Goal: Information Seeking & Learning: Compare options

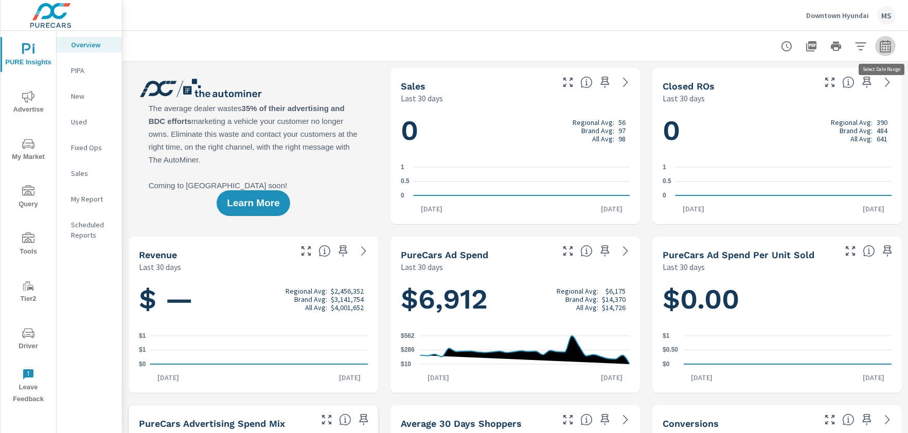
click at [878, 47] on button "button" at bounding box center [885, 46] width 21 height 21
select select "Last 30 days"
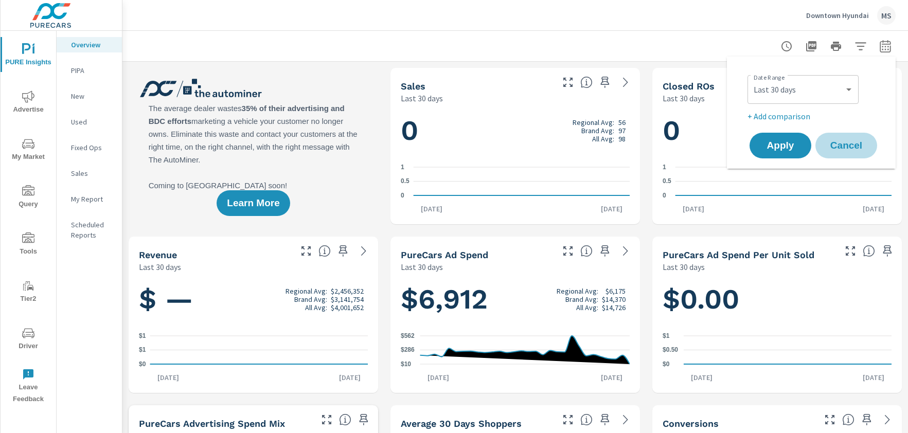
click at [862, 143] on span "Cancel" at bounding box center [845, 145] width 41 height 9
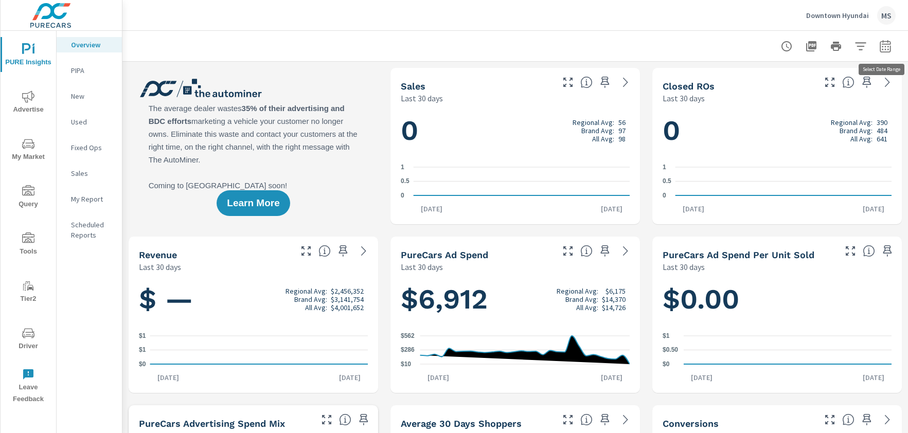
click at [877, 46] on button "button" at bounding box center [885, 46] width 21 height 21
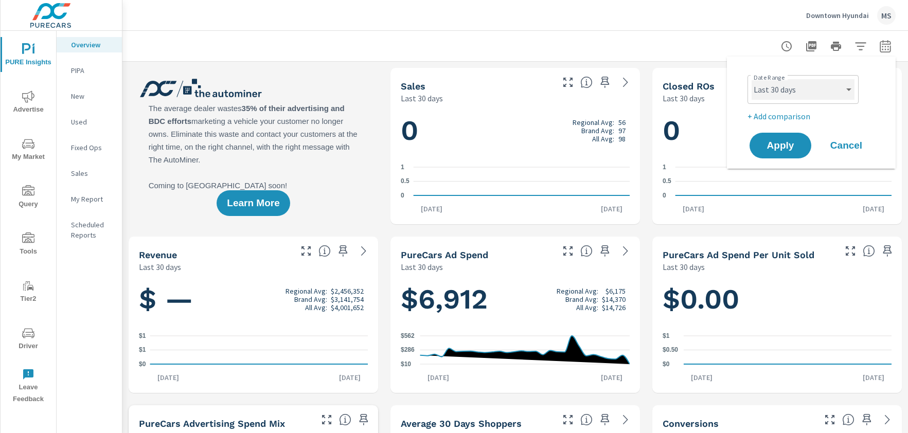
click at [796, 92] on select "Custom Yesterday Last week Last 7 days Last 14 days Last 30 days Last 45 days L…" at bounding box center [802, 89] width 103 height 21
click at [751, 79] on select "Custom Yesterday Last week Last 7 days Last 14 days Last 30 days Last 45 days L…" at bounding box center [802, 89] width 103 height 21
select select "Last month"
click at [779, 112] on p "+ Add comparison" at bounding box center [813, 116] width 132 height 12
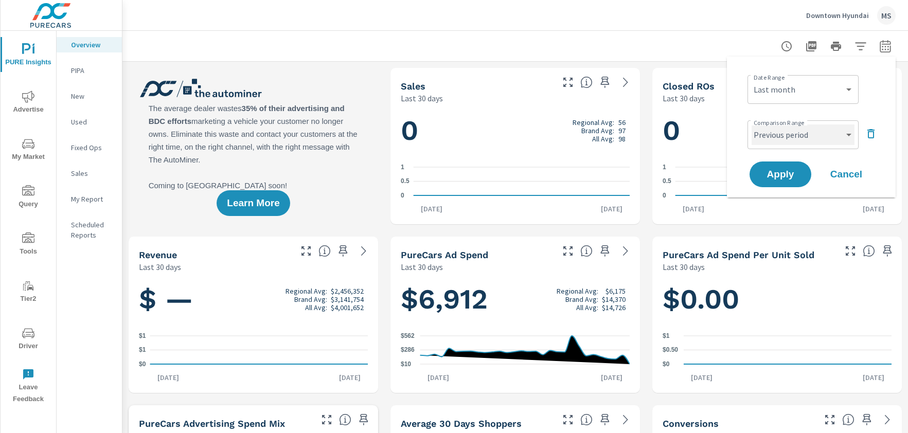
click at [778, 130] on select "Custom Previous period Previous month Previous year" at bounding box center [802, 134] width 103 height 21
click at [751, 124] on select "Custom Previous period Previous month Previous year" at bounding box center [802, 134] width 103 height 21
select select "Previous month"
click at [780, 172] on span "Apply" at bounding box center [780, 175] width 42 height 10
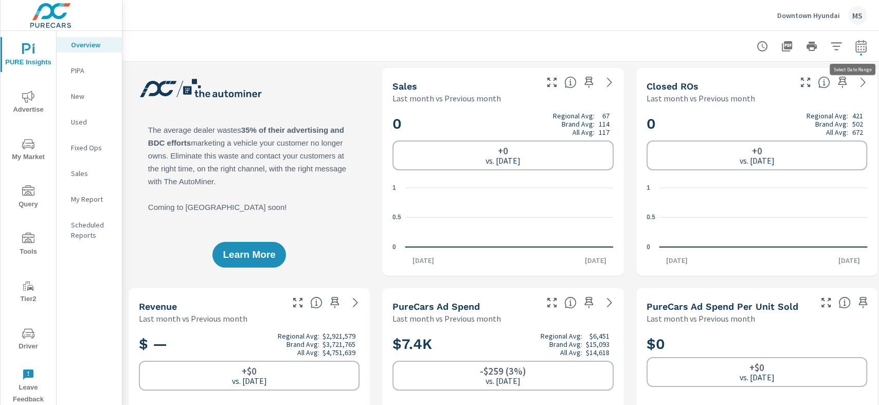
click at [864, 49] on icon "button" at bounding box center [861, 46] width 12 height 12
click at [633, 38] on div at bounding box center [503, 46] width 736 height 30
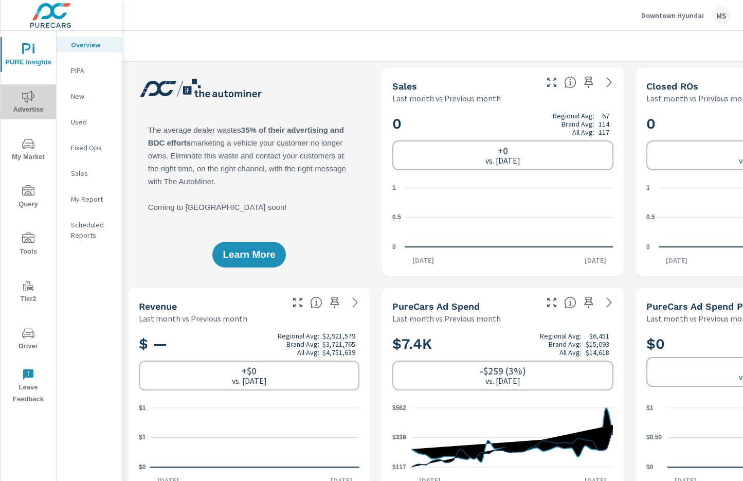
click at [30, 94] on icon "nav menu" at bounding box center [28, 97] width 12 height 12
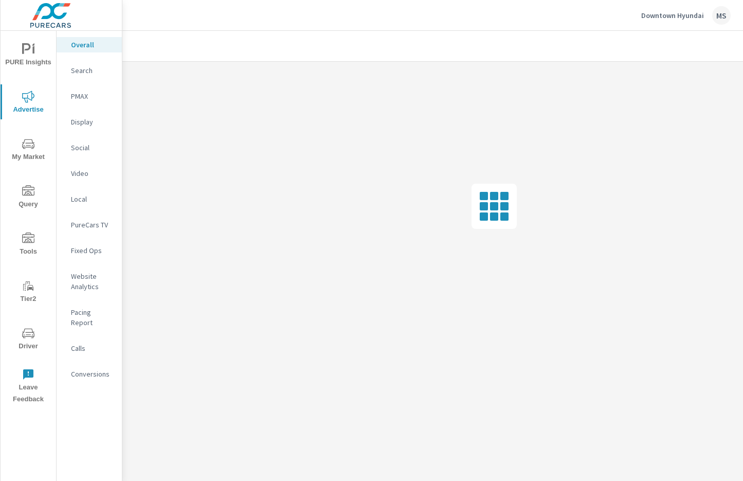
click at [86, 72] on p "Search" at bounding box center [92, 70] width 43 height 10
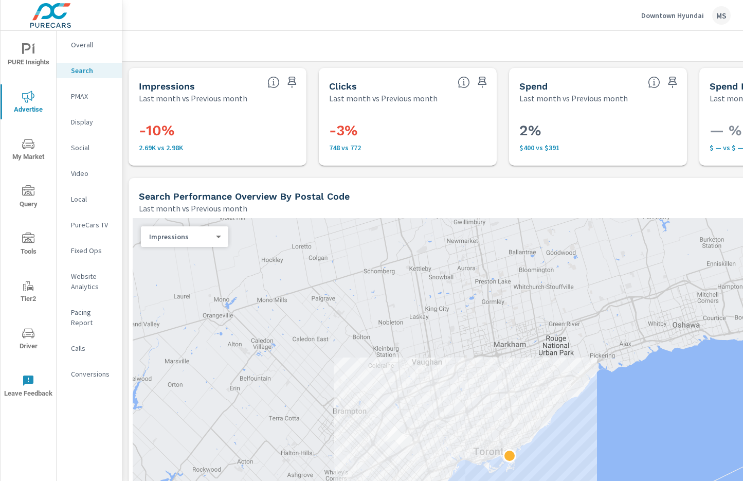
click at [96, 45] on p "Overall" at bounding box center [92, 45] width 43 height 10
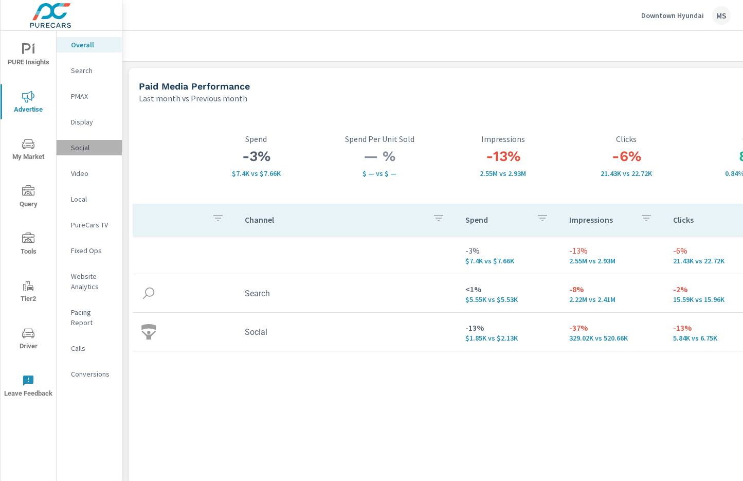
click at [86, 142] on p "Social" at bounding box center [92, 147] width 43 height 10
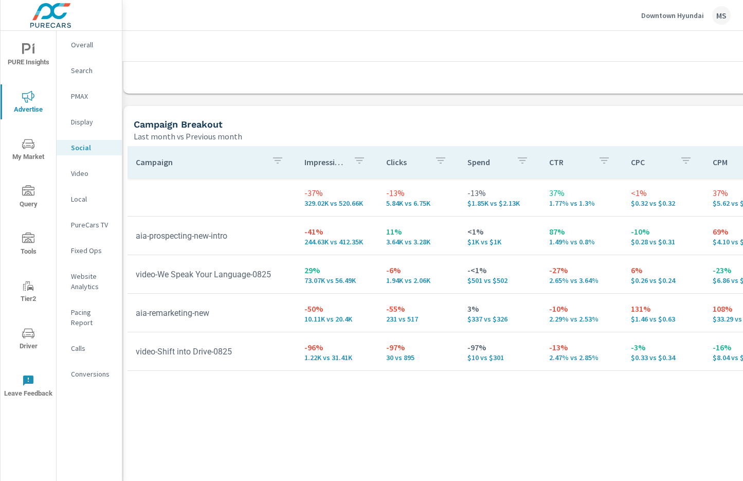
scroll to position [402, 0]
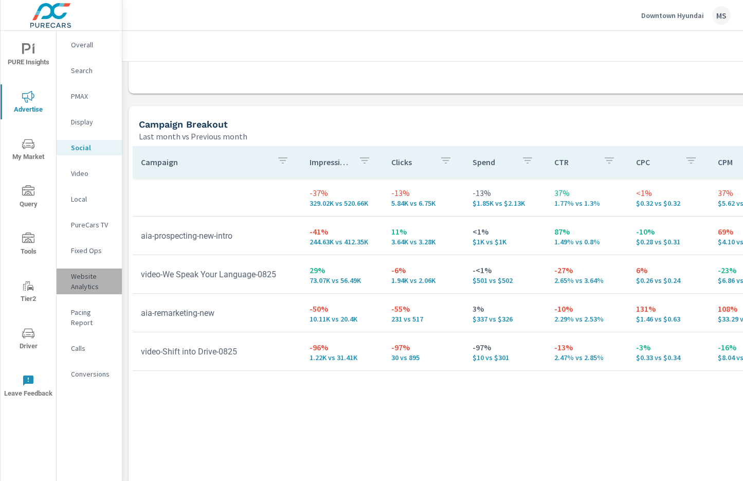
click at [86, 281] on p "Website Analytics" at bounding box center [92, 281] width 43 height 21
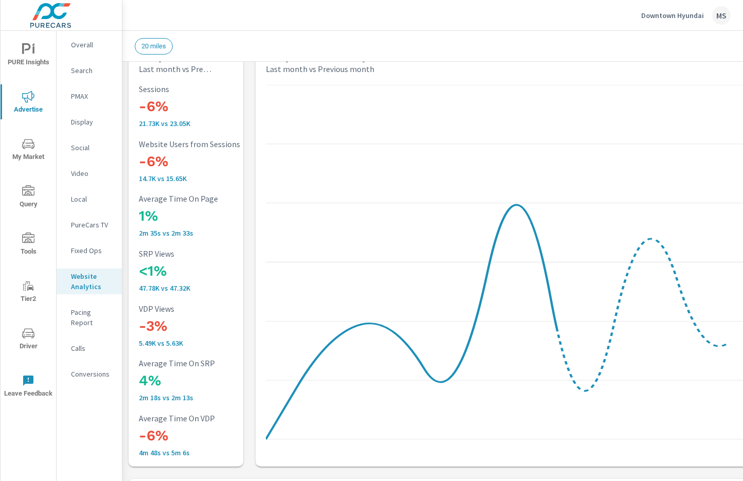
scroll to position [39, 0]
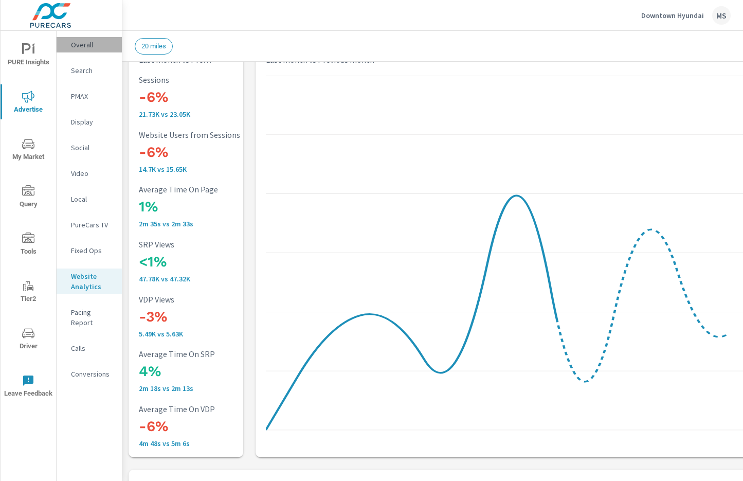
click at [83, 43] on p "Overall" at bounding box center [92, 45] width 43 height 10
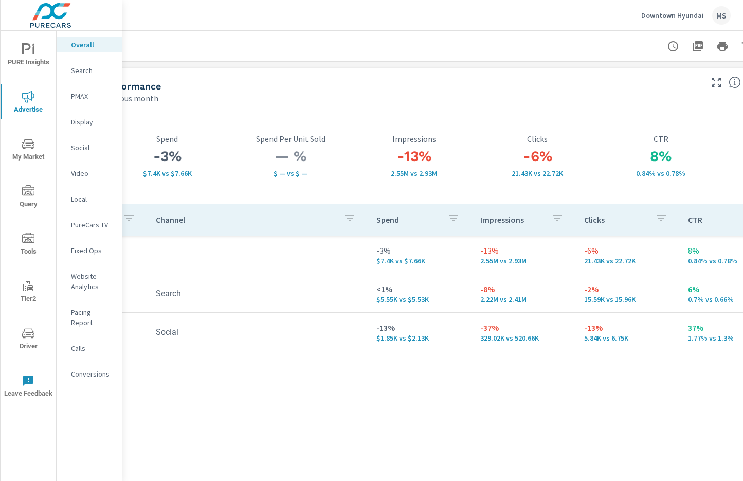
scroll to position [0, 99]
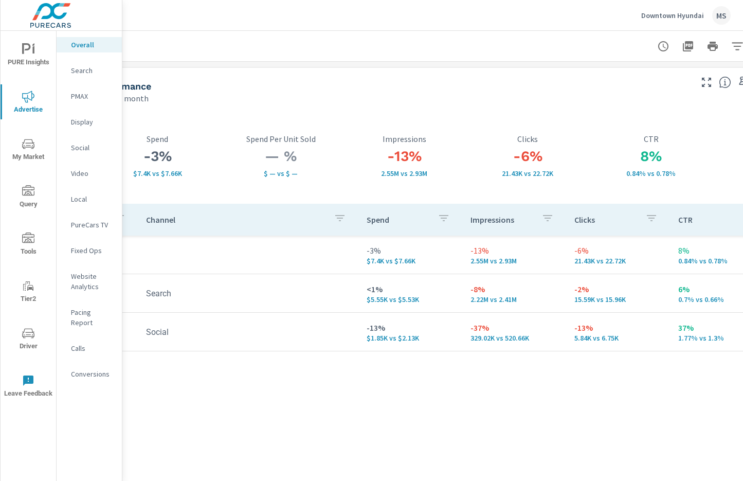
click at [88, 101] on p "PMAX" at bounding box center [92, 96] width 43 height 10
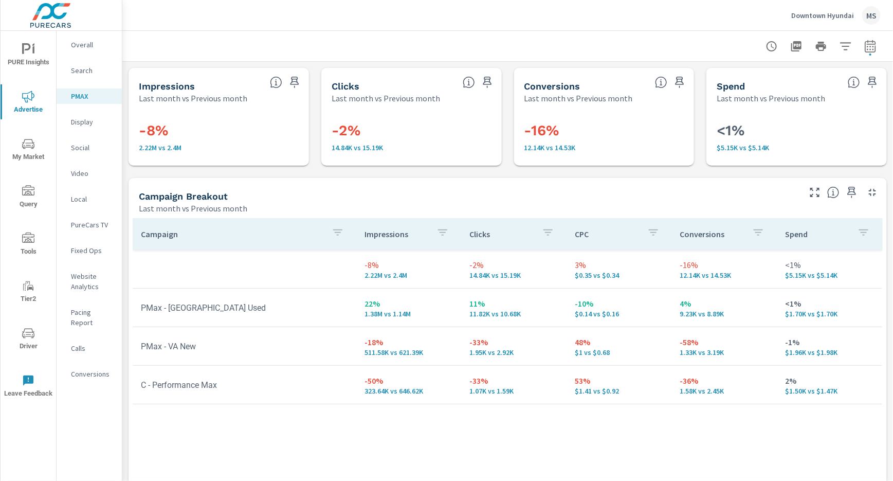
click at [78, 369] on p "Conversions" at bounding box center [92, 374] width 43 height 10
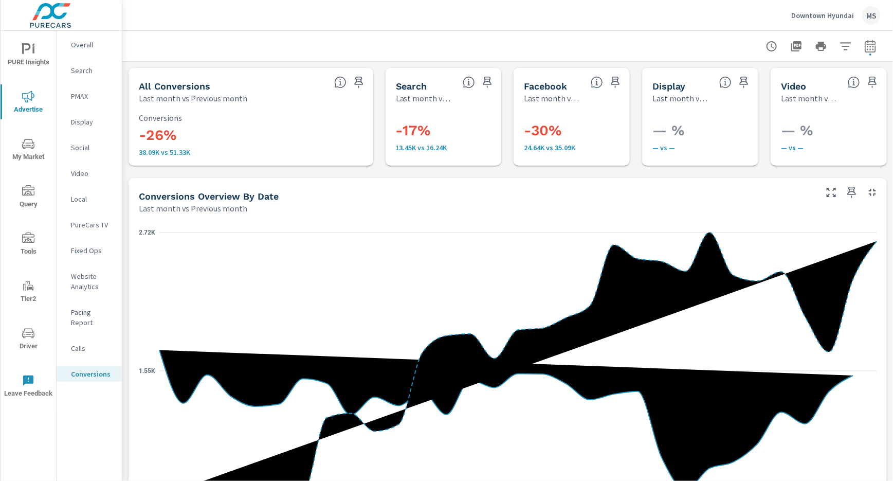
scroll to position [386, 0]
click at [79, 148] on p "Social" at bounding box center [92, 147] width 43 height 10
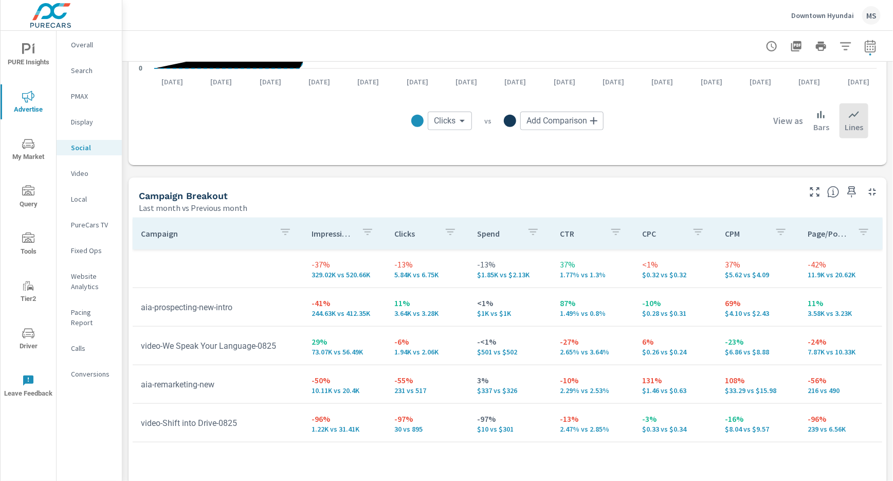
scroll to position [375, 0]
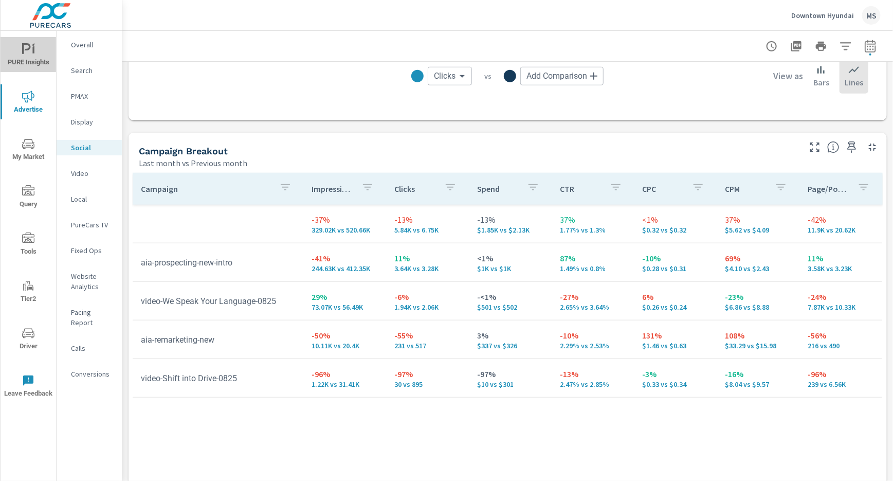
click at [27, 45] on icon "nav menu" at bounding box center [28, 49] width 12 height 12
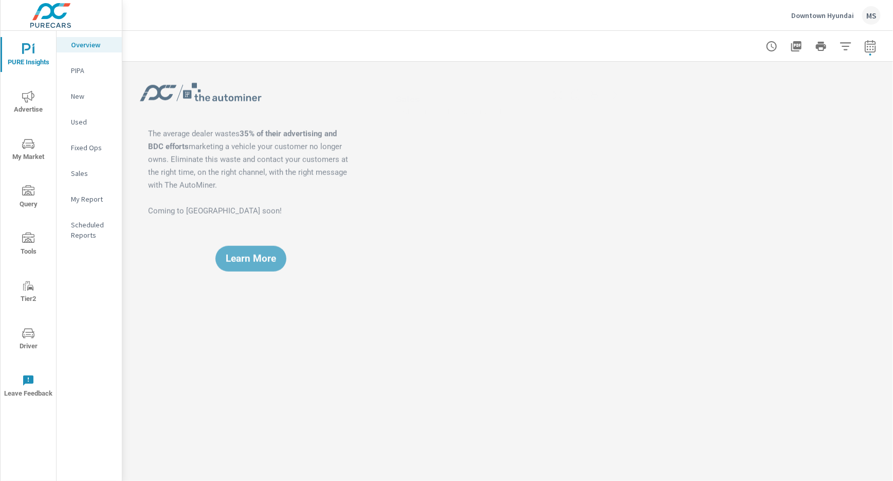
click at [82, 195] on p "My Report" at bounding box center [92, 199] width 43 height 10
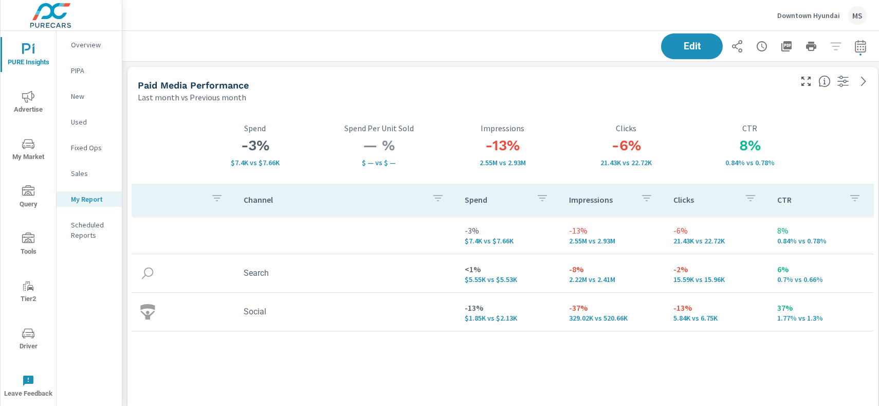
scroll to position [5, 5]
click at [696, 380] on div "Channel Spend Impressions Clicks CTR -3% $7.4K vs $7.66K -13% 2.55M vs 2.93M -6…" at bounding box center [503, 290] width 743 height 213
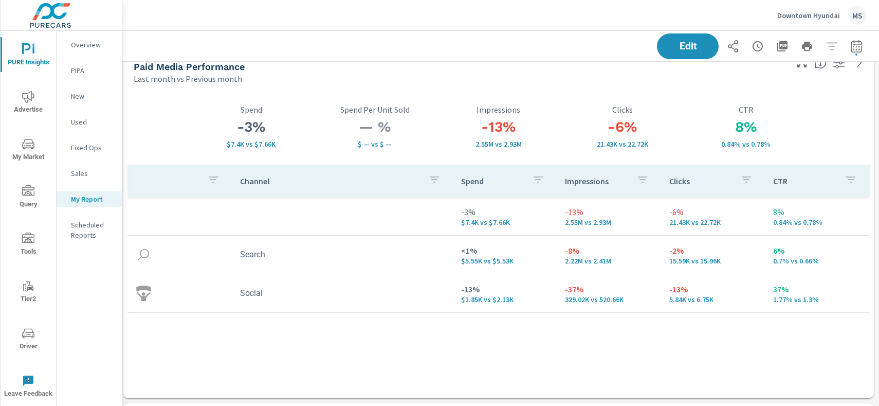
scroll to position [3, 4]
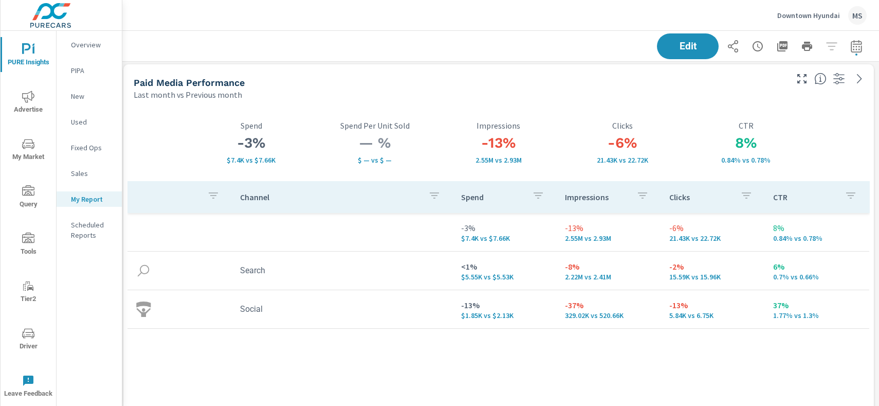
click at [854, 43] on icon "button" at bounding box center [857, 46] width 12 height 12
select select "Last month"
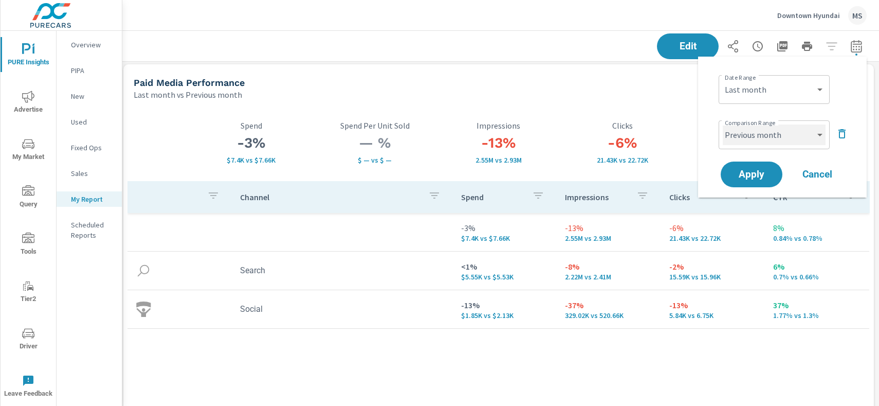
click at [758, 145] on select "Custom Previous period Previous month Previous year" at bounding box center [774, 134] width 103 height 21
click at [723, 124] on select "Custom Previous period Previous month Previous year" at bounding box center [774, 134] width 103 height 21
select select "Previous year"
click at [735, 182] on button "Apply" at bounding box center [752, 174] width 64 height 27
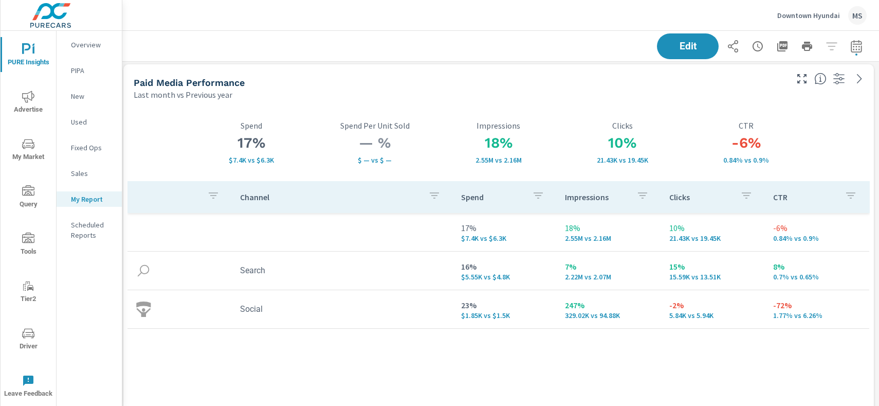
click at [474, 349] on div "Channel Spend Impressions Clicks CTR 17% $7.4K vs $6.3K 18% 2.55M vs 2.16M 10% …" at bounding box center [499, 287] width 743 height 213
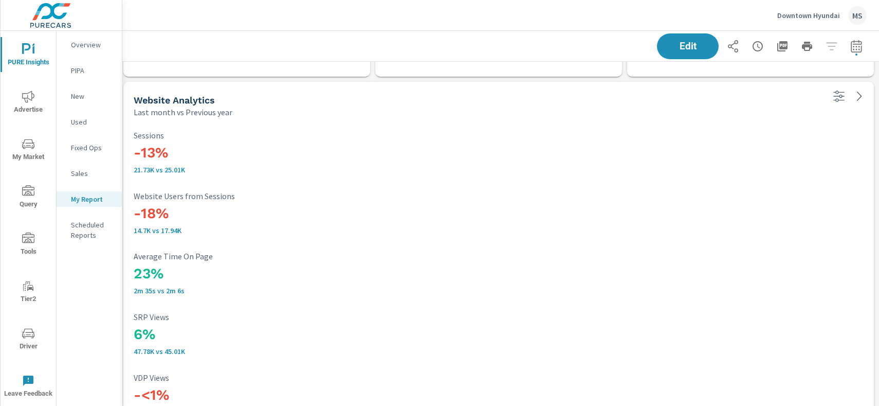
scroll to position [1405, 4]
click at [833, 47] on div "Edit" at bounding box center [762, 46] width 210 height 26
click at [832, 45] on div "Edit" at bounding box center [762, 46] width 210 height 26
click at [835, 46] on div "Edit" at bounding box center [762, 46] width 210 height 26
click at [833, 44] on div "Edit" at bounding box center [762, 46] width 210 height 26
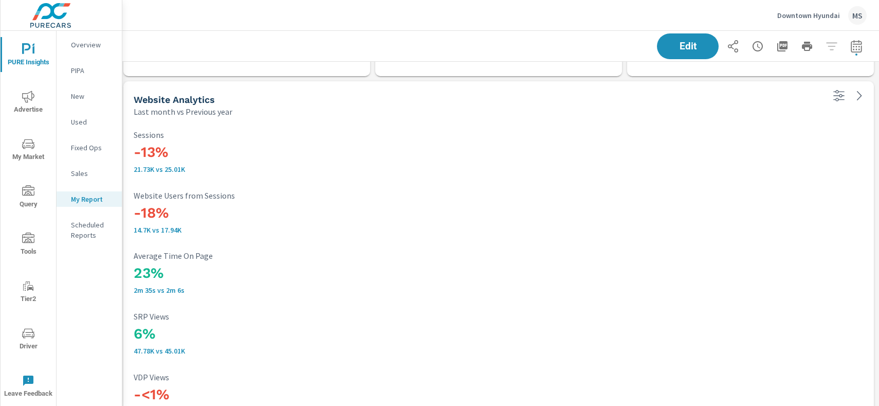
click at [833, 46] on div "Edit" at bounding box center [762, 46] width 210 height 26
click at [839, 94] on icon "button" at bounding box center [839, 95] width 12 height 12
click at [860, 96] on icon at bounding box center [859, 95] width 5 height 9
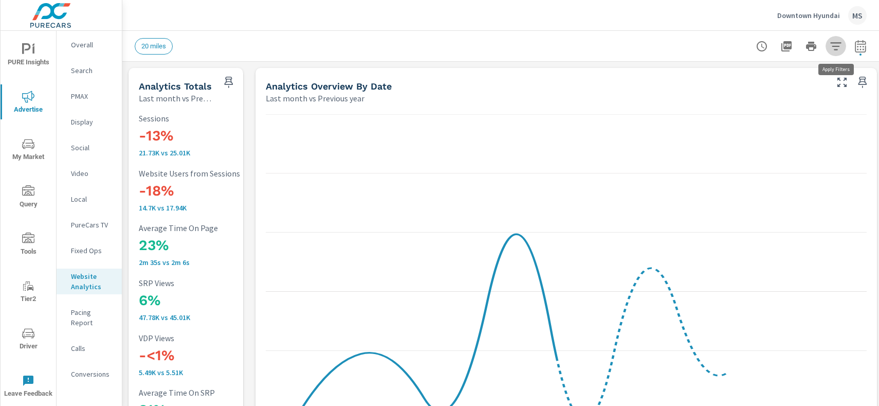
click at [836, 52] on icon "button" at bounding box center [836, 46] width 12 height 12
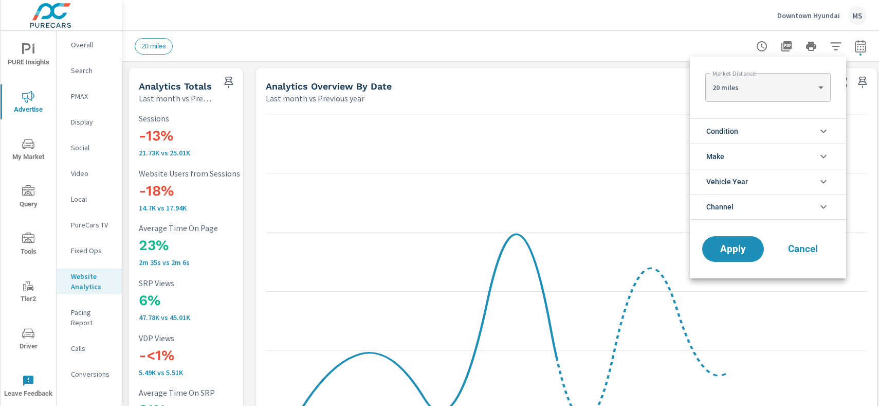
click at [730, 204] on span "Channel" at bounding box center [720, 206] width 27 height 25
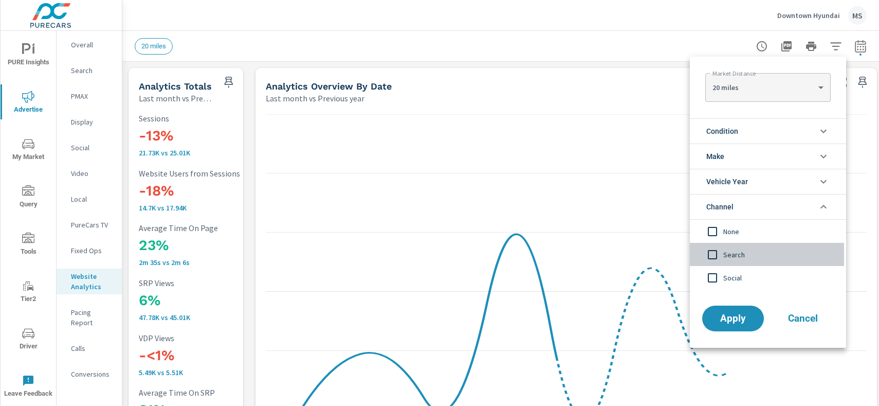
click at [711, 257] on input "filter options" at bounding box center [713, 255] width 22 height 22
click at [714, 277] on input "filter options" at bounding box center [713, 278] width 22 height 22
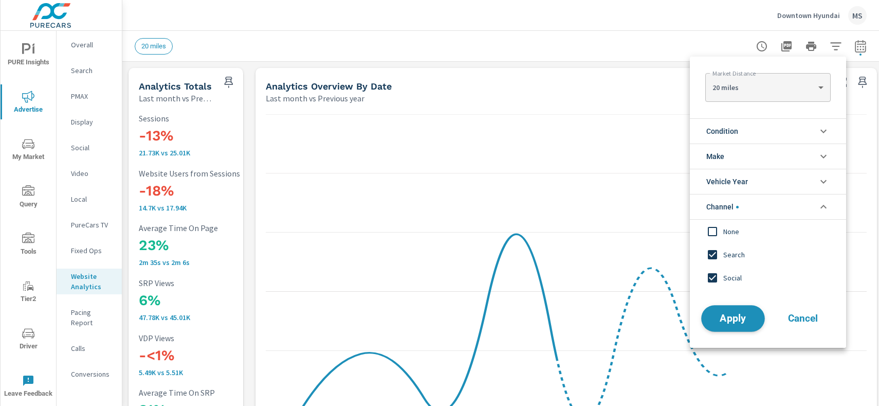
click at [732, 320] on span "Apply" at bounding box center [733, 319] width 42 height 10
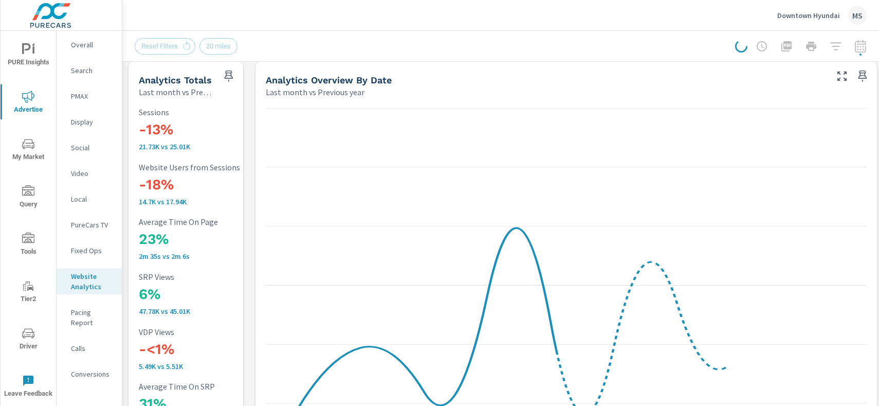
scroll to position [4, 0]
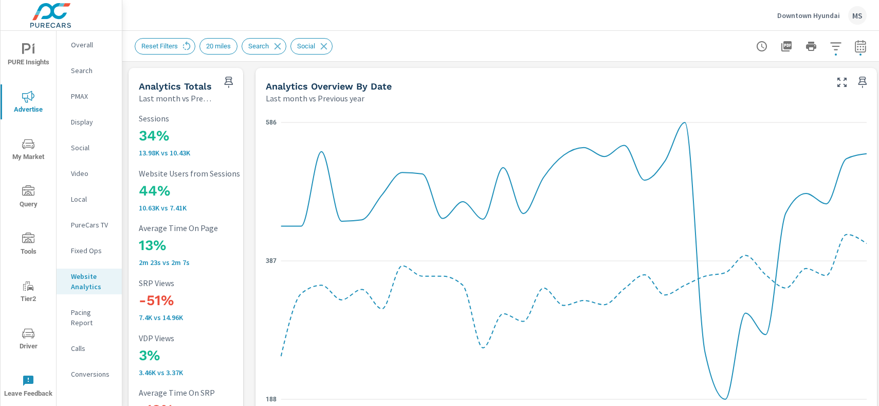
click at [71, 145] on p "Social" at bounding box center [92, 147] width 43 height 10
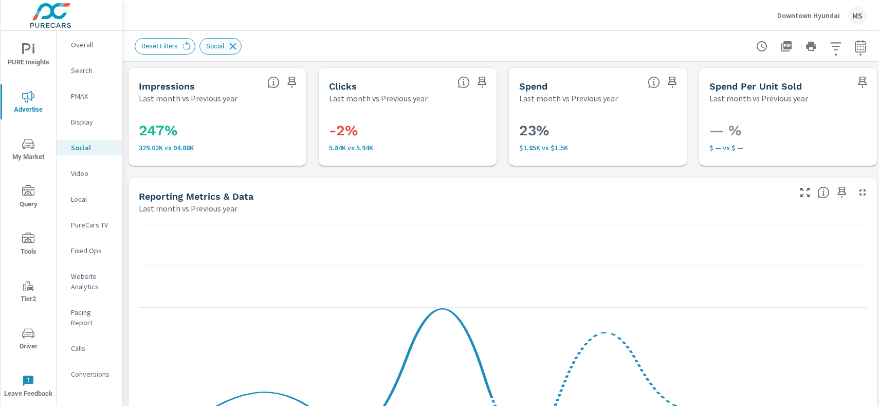
click at [234, 45] on icon at bounding box center [233, 46] width 7 height 7
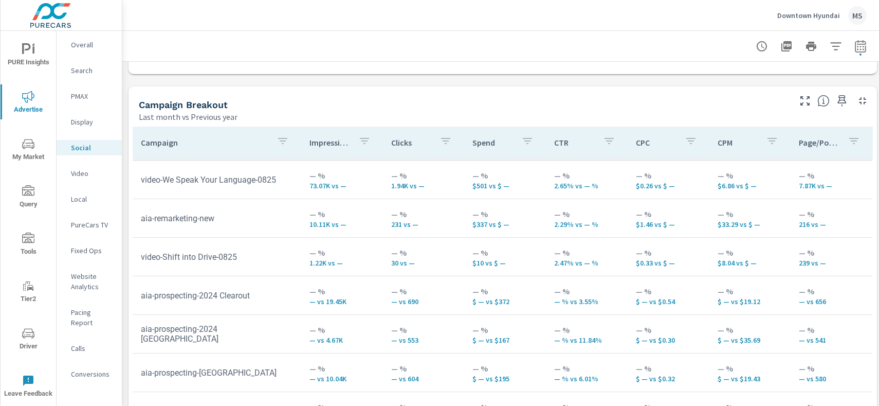
scroll to position [90, 0]
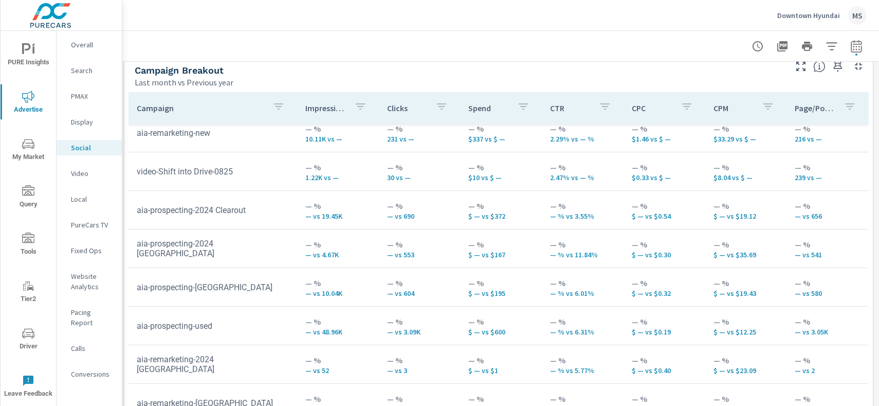
scroll to position [461, 4]
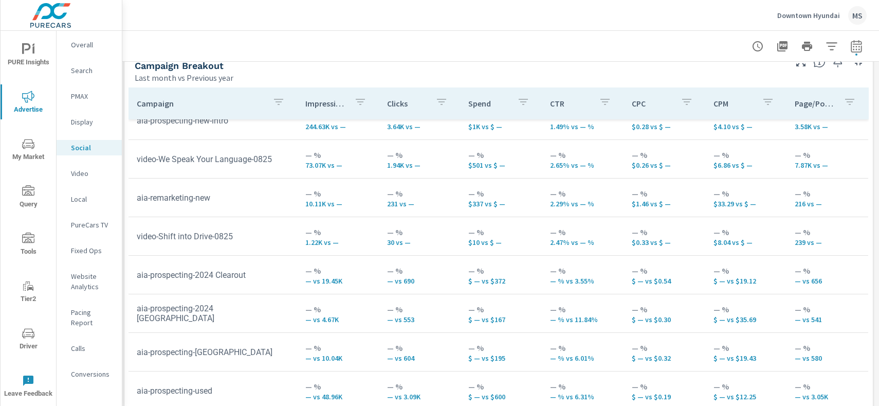
scroll to position [62, 0]
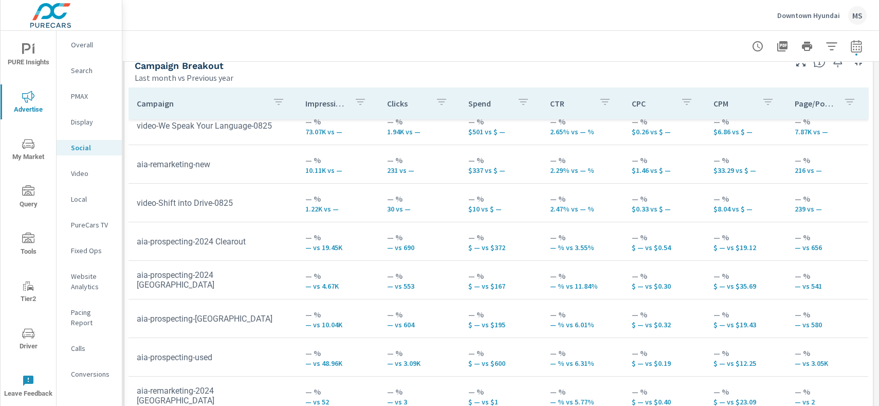
scroll to position [96, 0]
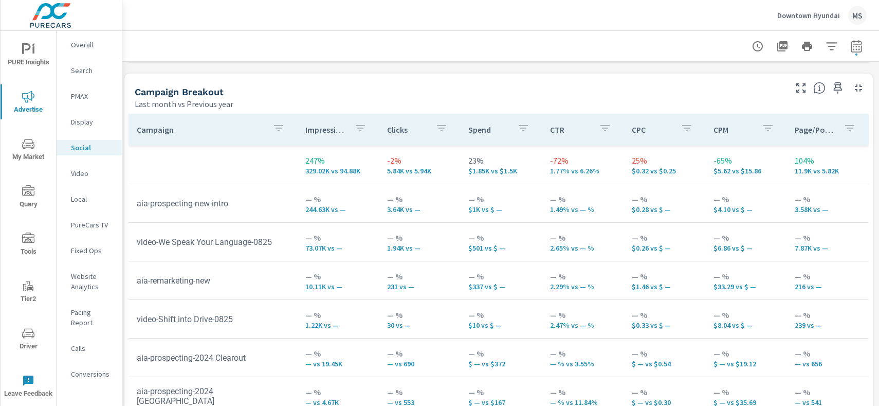
scroll to position [434, 4]
click at [31, 341] on span "Driver" at bounding box center [28, 339] width 49 height 25
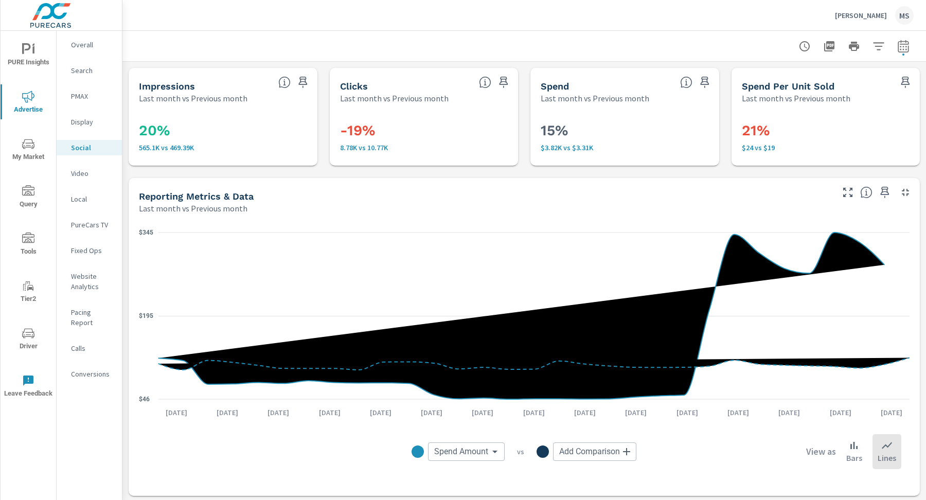
scroll to position [442, 0]
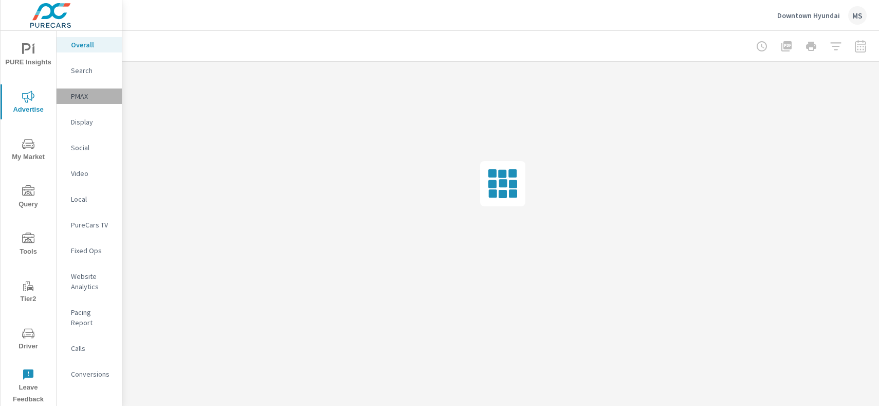
click at [84, 93] on p "PMAX" at bounding box center [92, 96] width 43 height 10
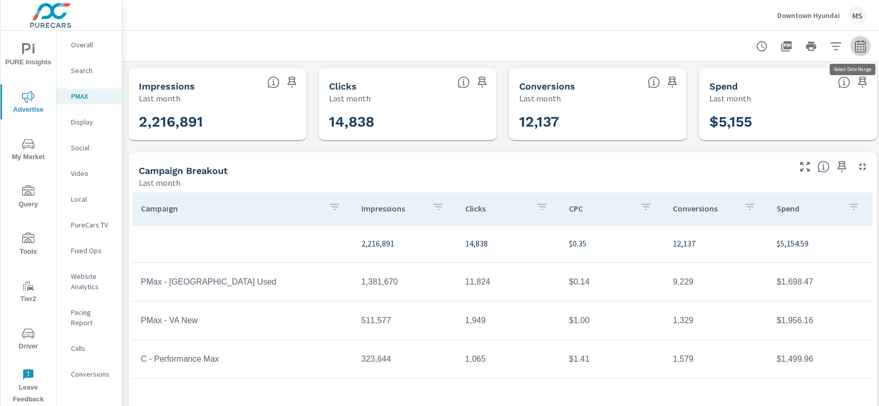
click at [859, 43] on icon "button" at bounding box center [860, 46] width 11 height 12
select select "Last month"
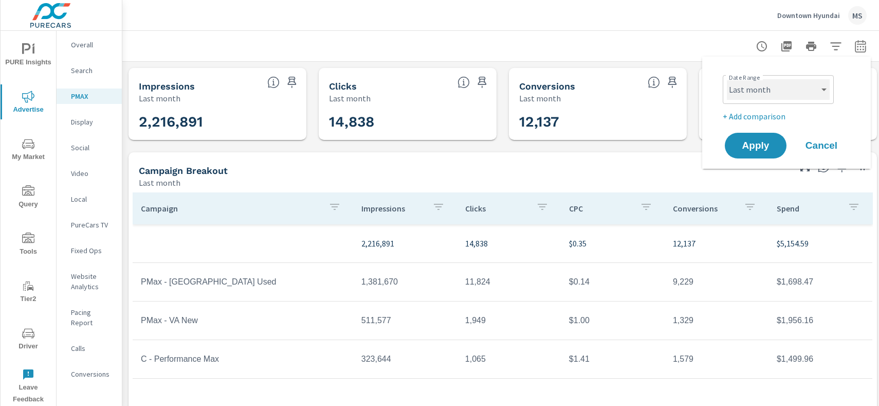
click at [773, 82] on select "Custom [DATE] Last week Last 7 days Last 14 days Last 30 days Last 45 days Last…" at bounding box center [778, 89] width 103 height 21
click at [727, 79] on select "Custom [DATE] Last week Last 7 days Last 14 days Last 30 days Last 45 days Last…" at bounding box center [778, 89] width 103 height 21
click at [755, 115] on p "+ Add comparison" at bounding box center [789, 116] width 132 height 12
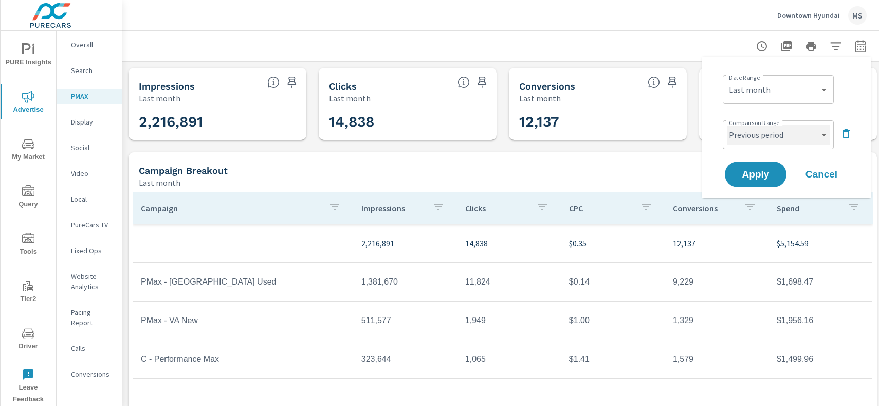
click at [755, 135] on select "Custom Previous period Previous month Previous year" at bounding box center [778, 134] width 103 height 21
click at [727, 124] on select "Custom Previous period Previous month Previous year" at bounding box center [778, 134] width 103 height 21
select select "Previous month"
click at [761, 179] on span "Apply" at bounding box center [756, 175] width 42 height 10
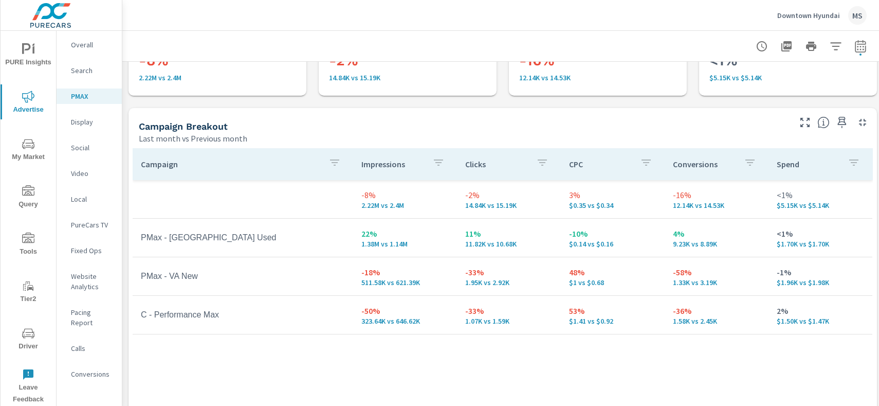
scroll to position [78, 0]
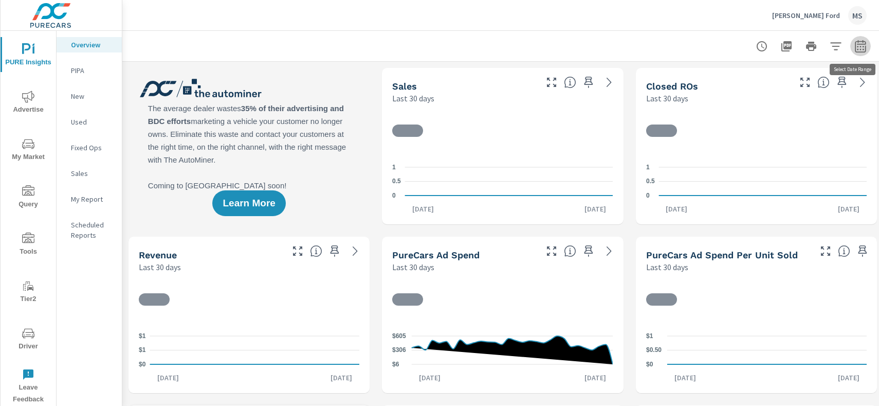
click at [860, 46] on icon "button" at bounding box center [861, 46] width 12 height 12
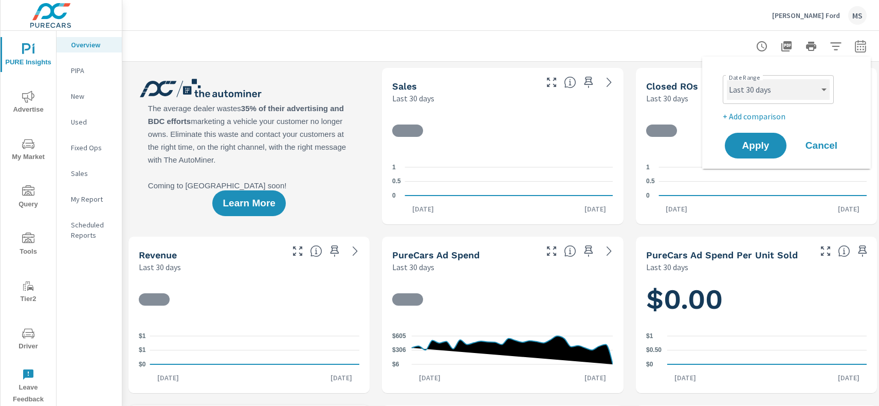
click at [773, 83] on select "Custom [DATE] Last week Last 7 days Last 14 days Last 30 days Last 45 days Last…" at bounding box center [778, 89] width 103 height 21
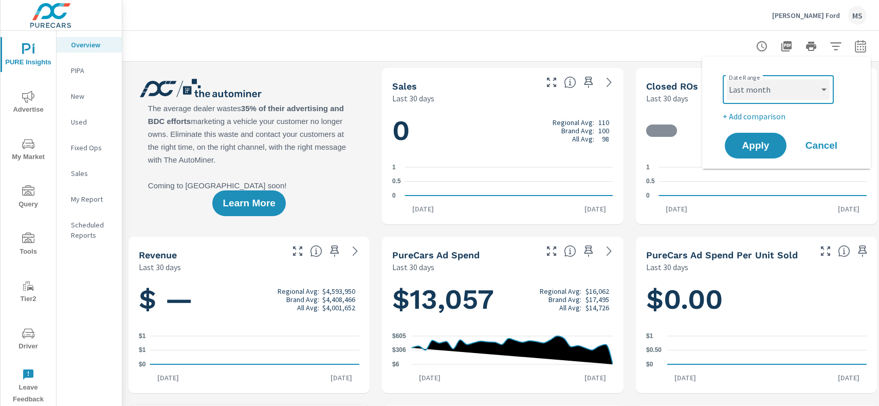
click at [727, 79] on select "Custom [DATE] Last week Last 7 days Last 14 days Last 30 days Last 45 days Last…" at bounding box center [778, 89] width 103 height 21
select select "Last month"
click at [769, 114] on p "+ Add comparison" at bounding box center [789, 116] width 132 height 12
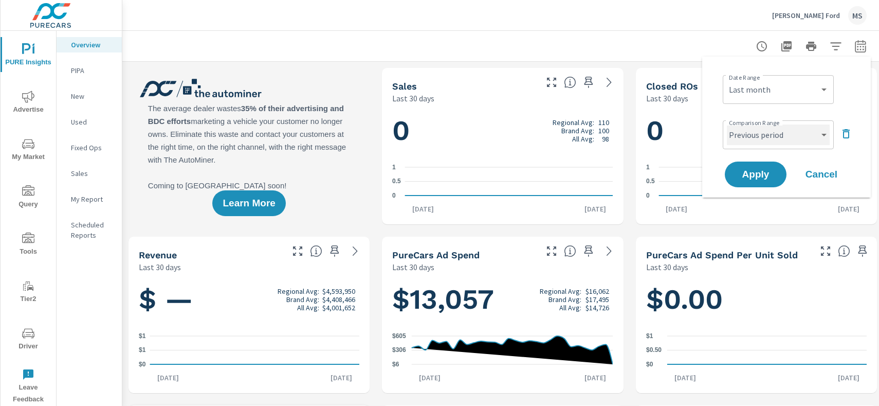
click at [766, 135] on select "Custom Previous period Previous month Previous year" at bounding box center [778, 134] width 103 height 21
click at [727, 124] on select "Custom Previous period Previous month Previous year" at bounding box center [778, 134] width 103 height 21
select select "Previous month"
click at [755, 183] on button "Apply" at bounding box center [756, 174] width 64 height 27
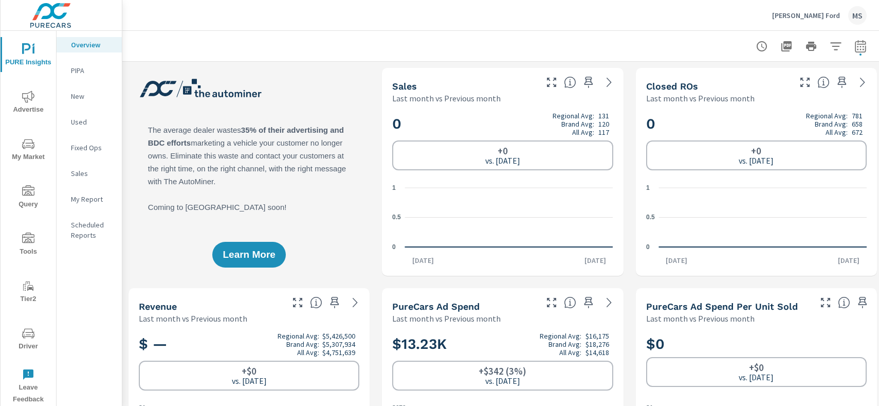
click at [25, 65] on span "PURE Insights" at bounding box center [28, 55] width 49 height 25
click at [27, 91] on icon "nav menu" at bounding box center [28, 97] width 12 height 12
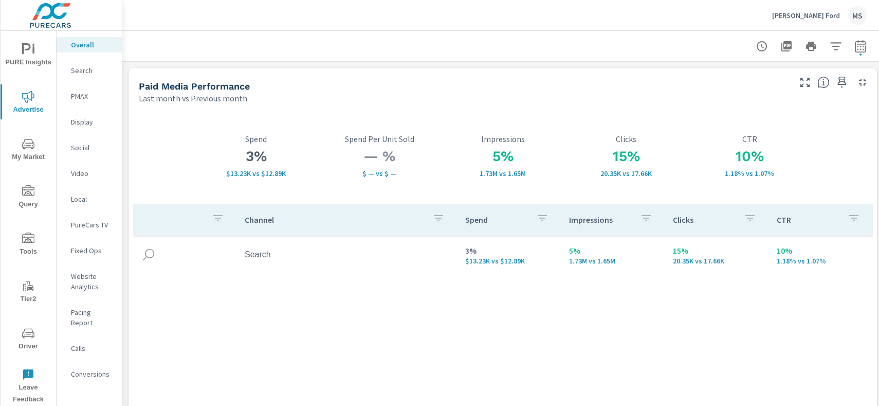
click at [86, 281] on p "Website Analytics" at bounding box center [92, 281] width 43 height 21
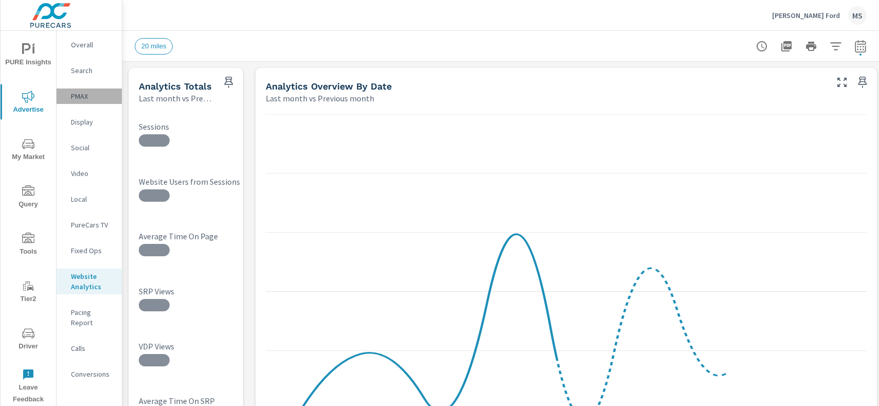
click at [82, 101] on div "PMAX" at bounding box center [89, 95] width 65 height 15
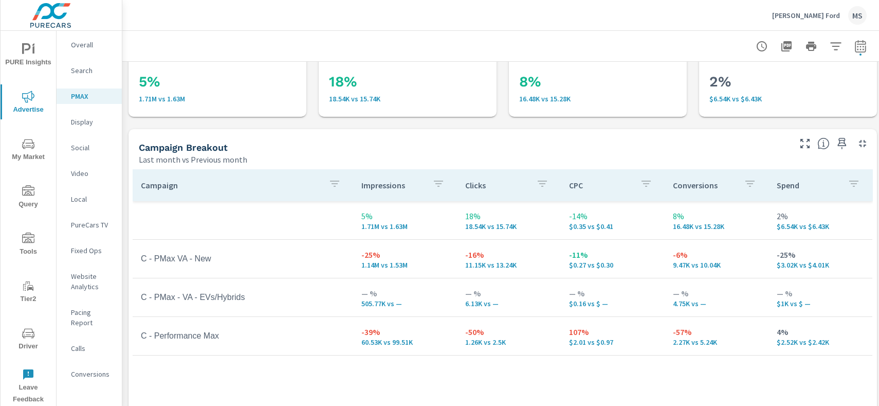
scroll to position [48, 0]
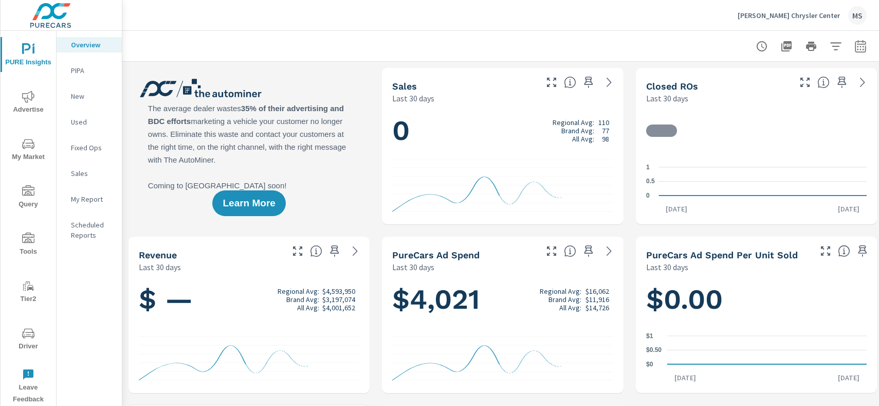
click at [857, 45] on icon "button" at bounding box center [861, 46] width 12 height 12
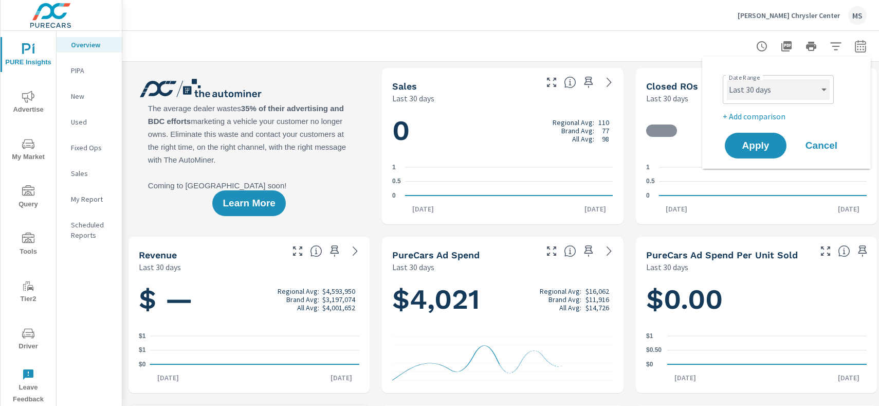
click at [774, 83] on select "Custom [DATE] Last week Last 7 days Last 14 days Last 30 days Last 45 days Last…" at bounding box center [778, 89] width 103 height 21
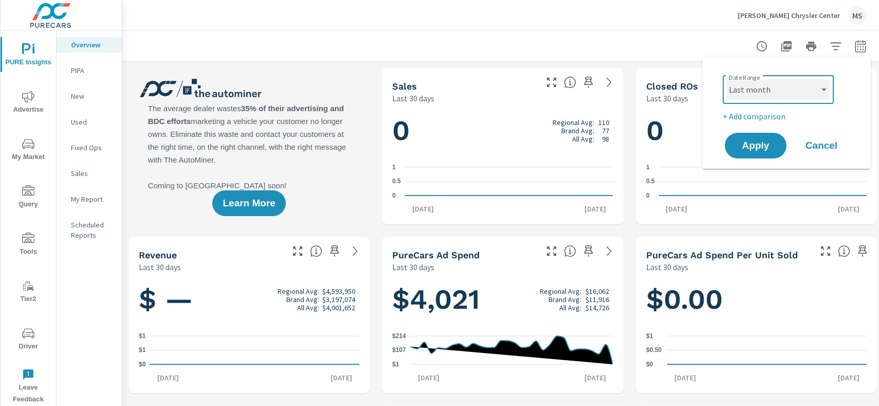
click at [727, 79] on select "Custom [DATE] Last week Last 7 days Last 14 days Last 30 days Last 45 days Last…" at bounding box center [778, 89] width 103 height 21
select select "Last month"
click at [754, 119] on p "+ Add comparison" at bounding box center [789, 116] width 132 height 12
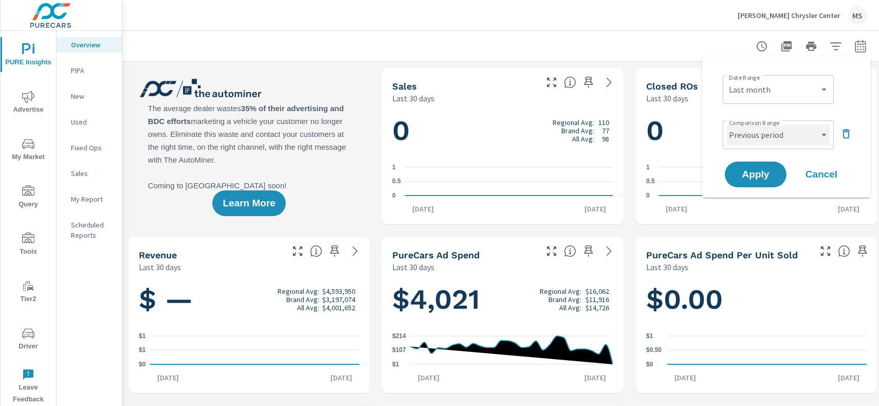
click at [759, 139] on select "Custom Previous period Previous month Previous year" at bounding box center [778, 134] width 103 height 21
click at [727, 124] on select "Custom Previous period Previous month Previous year" at bounding box center [778, 134] width 103 height 21
select select "Previous month"
click at [758, 170] on span "Apply" at bounding box center [756, 175] width 42 height 10
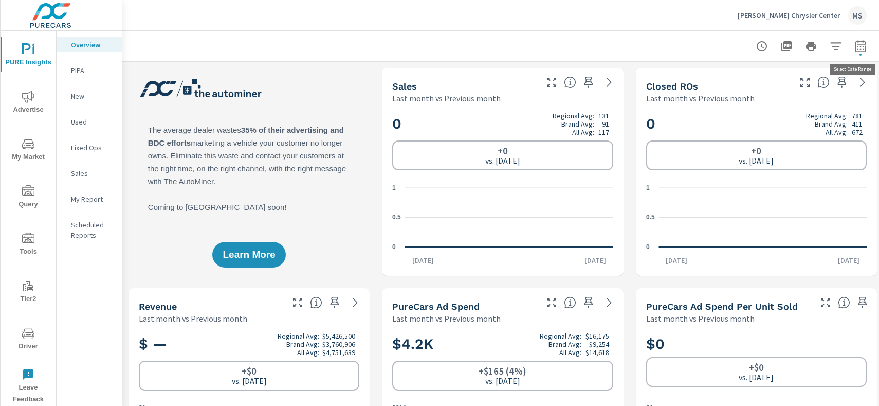
click at [860, 42] on icon "button" at bounding box center [861, 46] width 12 height 12
select select "Last month"
select select "Previous month"
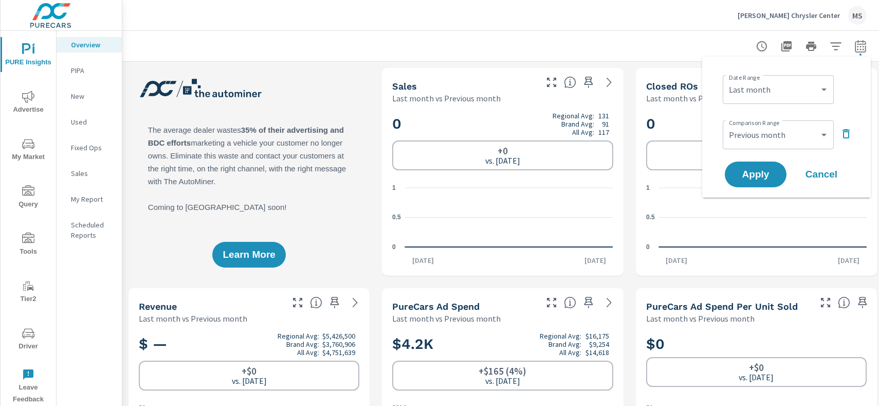
click at [619, 35] on div at bounding box center [503, 46] width 736 height 30
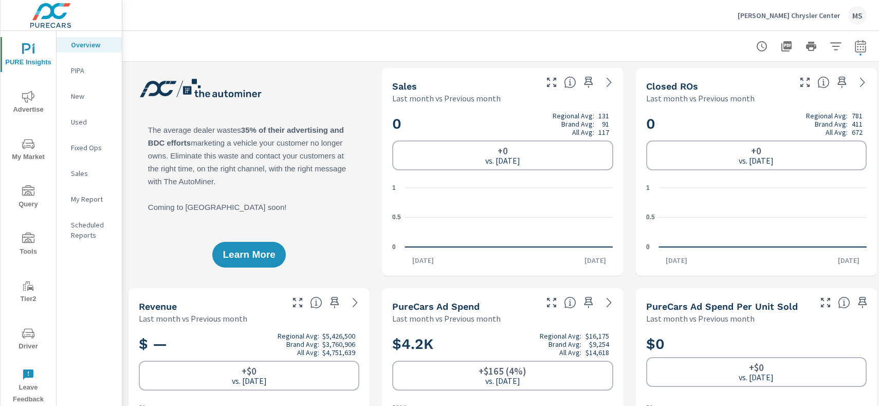
click at [33, 99] on icon "nav menu" at bounding box center [28, 97] width 12 height 12
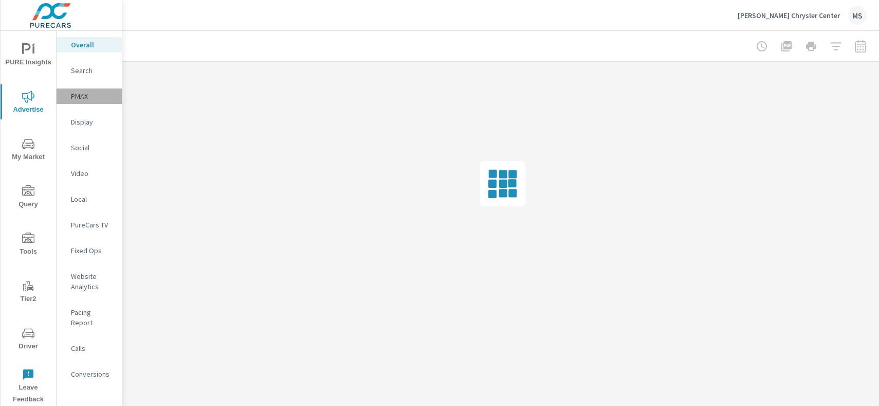
click at [81, 95] on p "PMAX" at bounding box center [92, 96] width 43 height 10
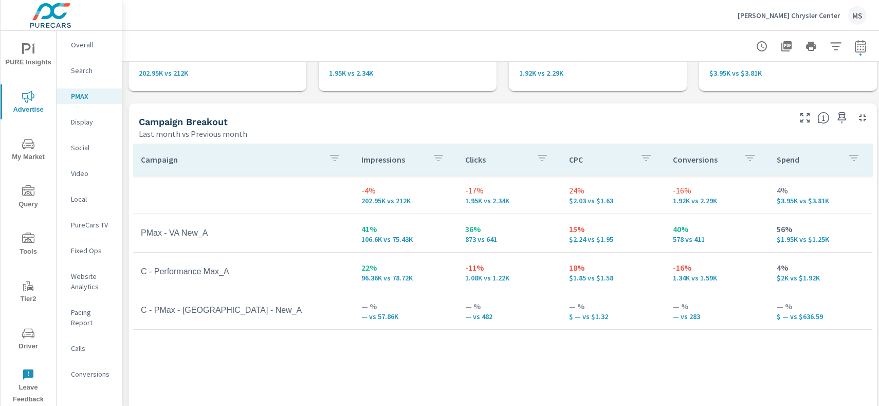
scroll to position [76, 0]
click at [78, 76] on div "Search" at bounding box center [89, 70] width 65 height 15
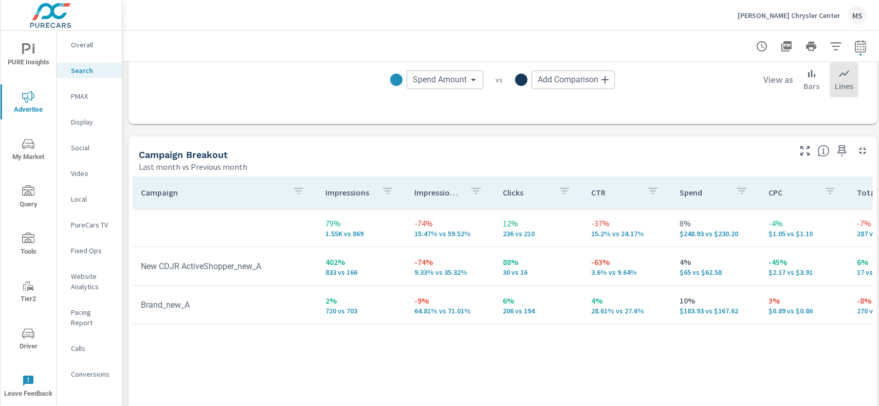
scroll to position [931, 0]
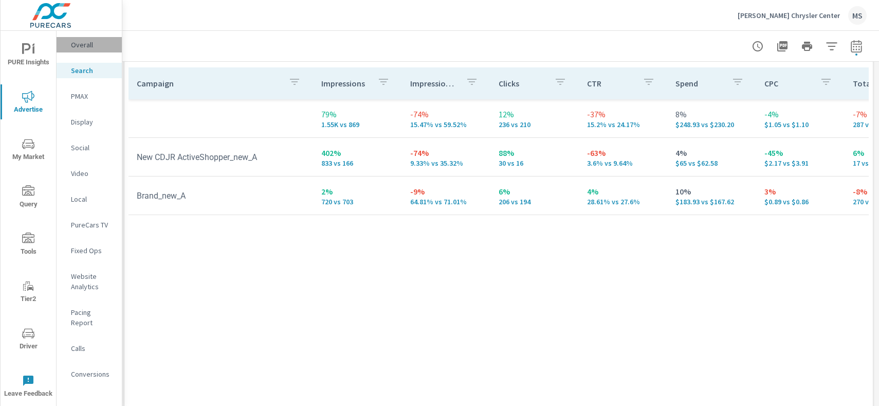
click at [79, 41] on p "Overall" at bounding box center [92, 45] width 43 height 10
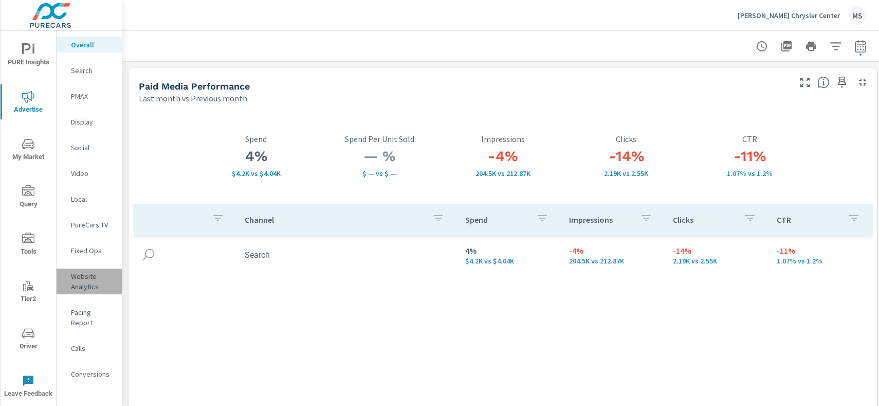
click at [89, 285] on p "Website Analytics" at bounding box center [92, 281] width 43 height 21
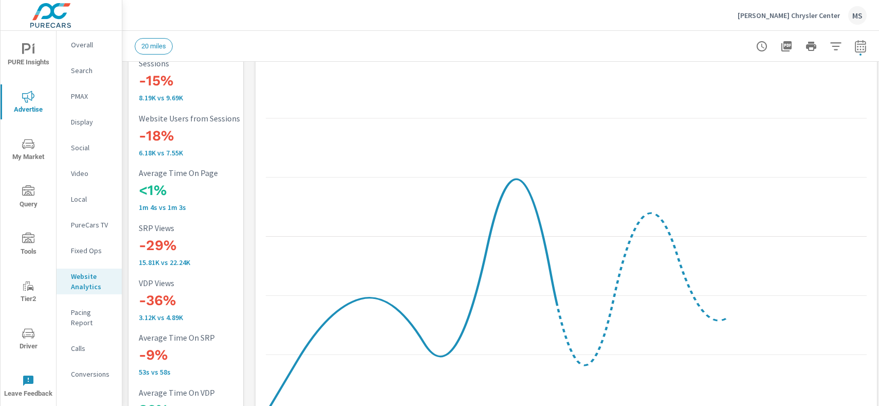
scroll to position [56, 0]
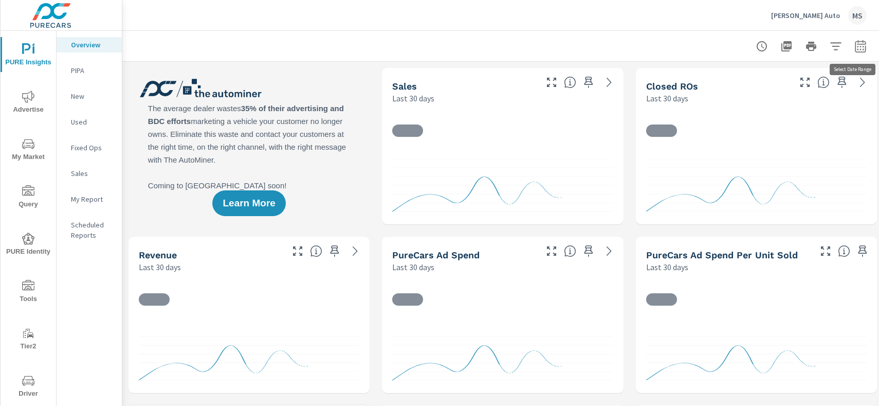
click at [855, 52] on button "button" at bounding box center [861, 46] width 21 height 21
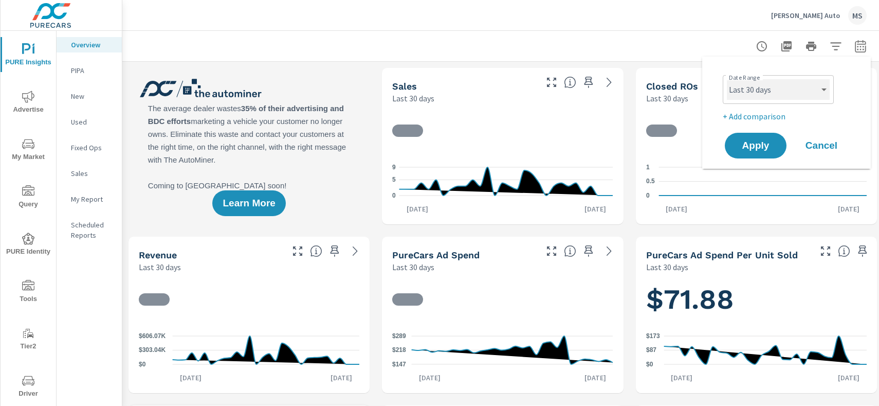
click at [788, 89] on select "Custom [DATE] Last week Last 7 days Last 14 days Last 30 days Last 45 days Last…" at bounding box center [778, 89] width 103 height 21
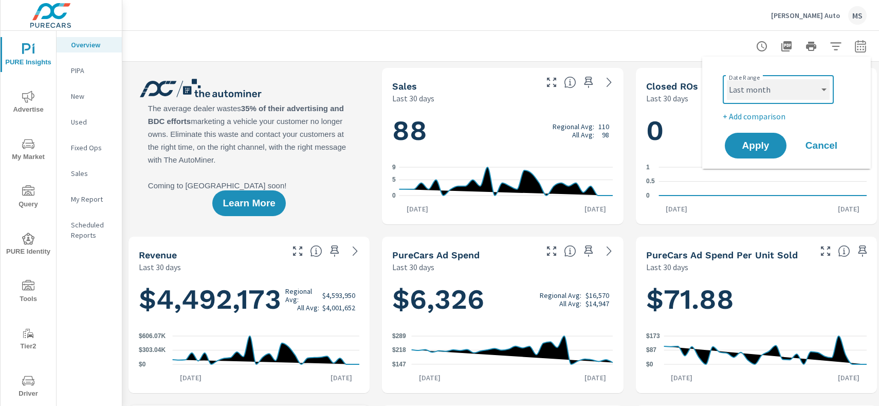
click at [727, 79] on select "Custom [DATE] Last week Last 7 days Last 14 days Last 30 days Last 45 days Last…" at bounding box center [778, 89] width 103 height 21
select select "Last month"
click at [780, 110] on p "+ Add comparison" at bounding box center [789, 116] width 132 height 12
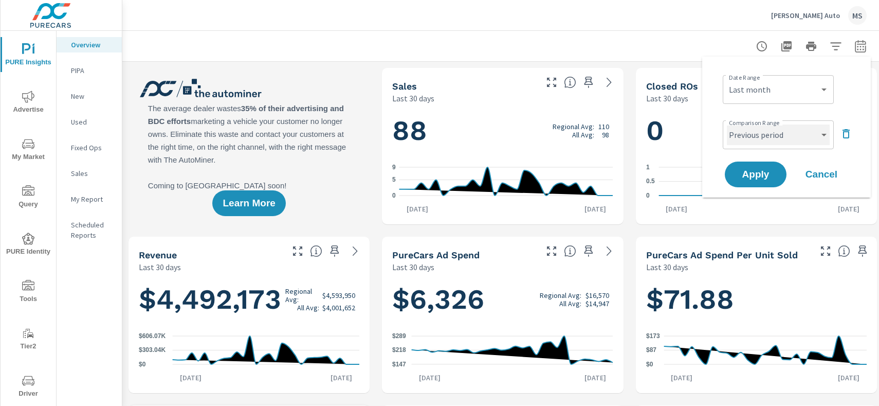
click at [766, 141] on select "Custom Previous period Previous month Previous year" at bounding box center [778, 134] width 103 height 21
click at [727, 124] on select "Custom Previous period Previous month Previous year" at bounding box center [778, 134] width 103 height 21
select select "Previous month"
click at [755, 168] on button "Apply" at bounding box center [756, 174] width 64 height 27
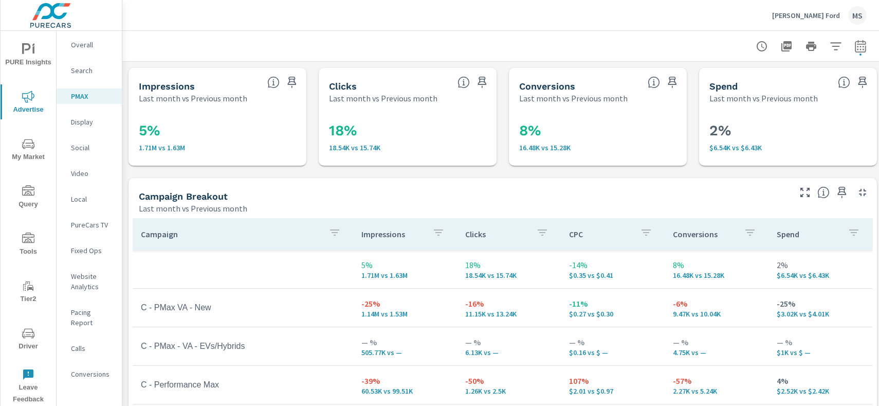
scroll to position [48, 0]
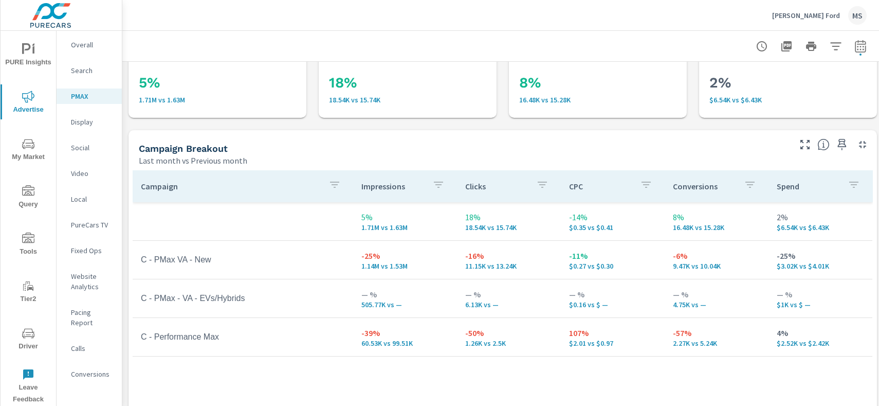
click at [87, 67] on p "Search" at bounding box center [92, 70] width 43 height 10
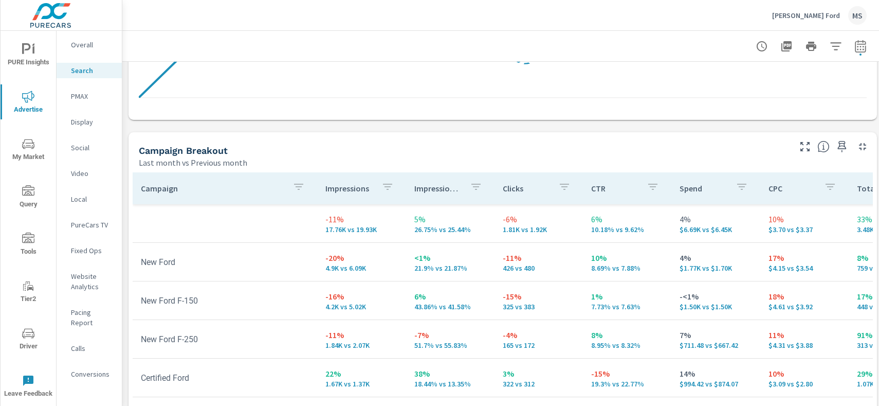
scroll to position [1087, 0]
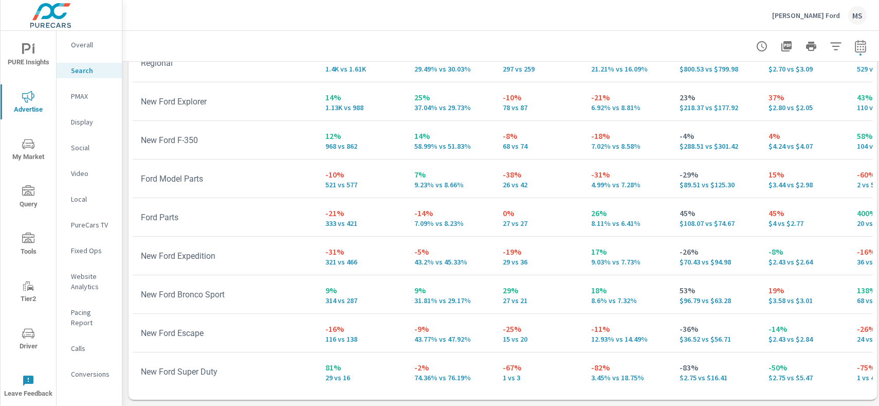
scroll to position [242, 0]
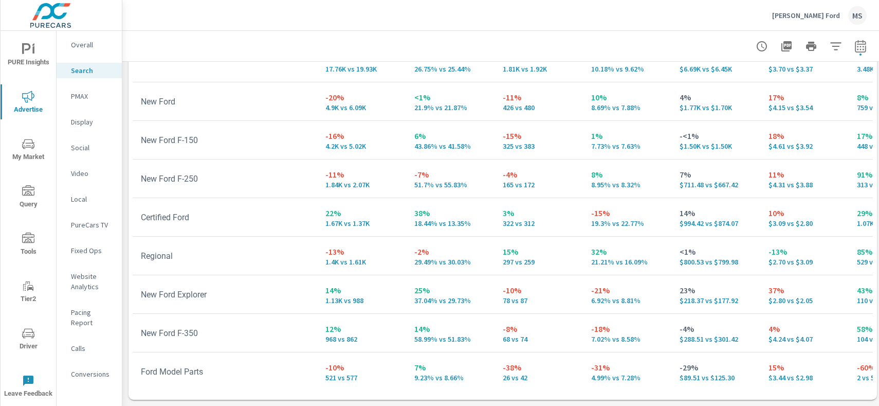
scroll to position [242, 0]
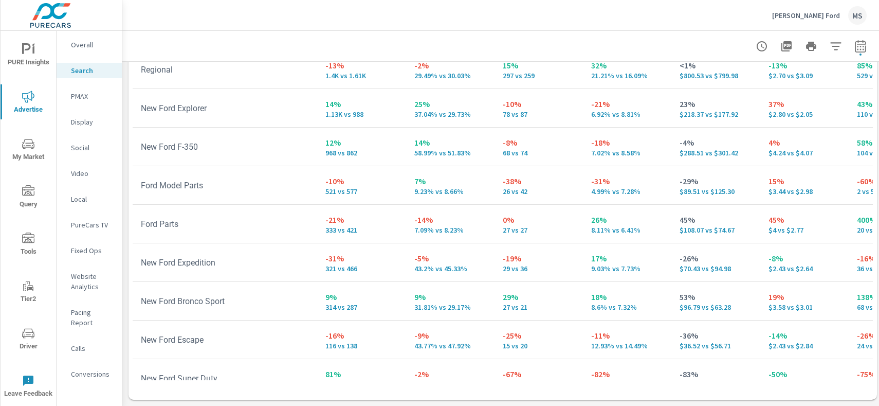
scroll to position [184, 0]
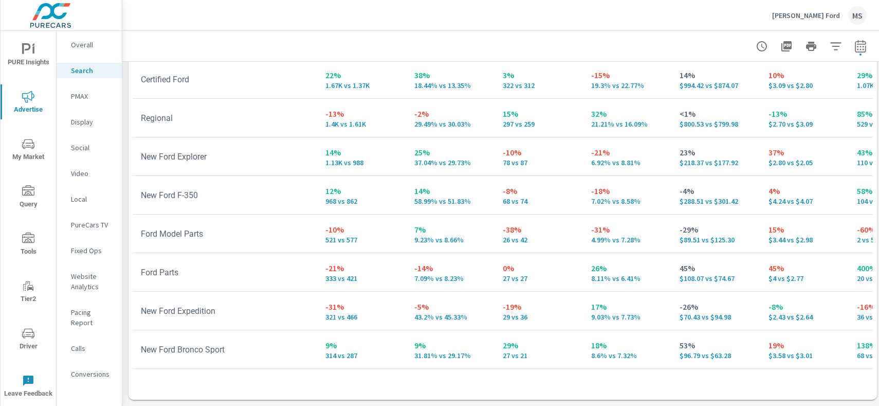
scroll to position [113, 0]
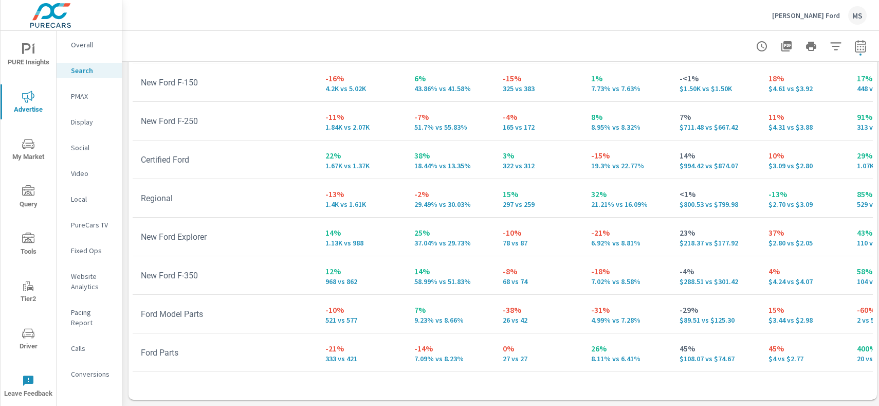
scroll to position [41, 0]
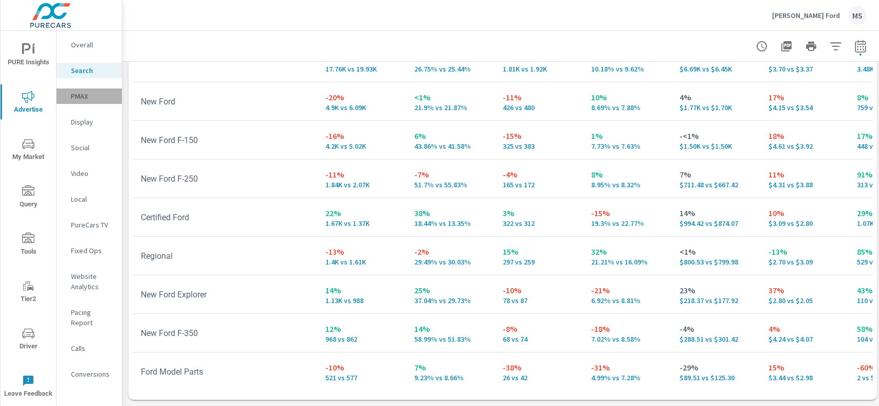
click at [83, 92] on p "PMAX" at bounding box center [92, 96] width 43 height 10
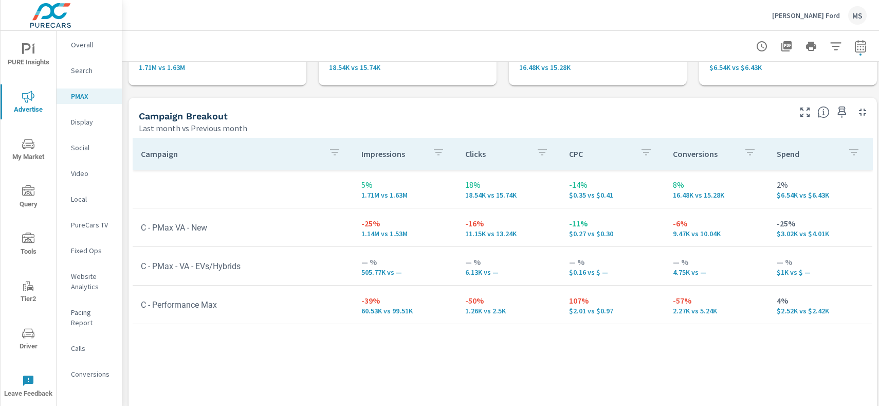
scroll to position [91, 0]
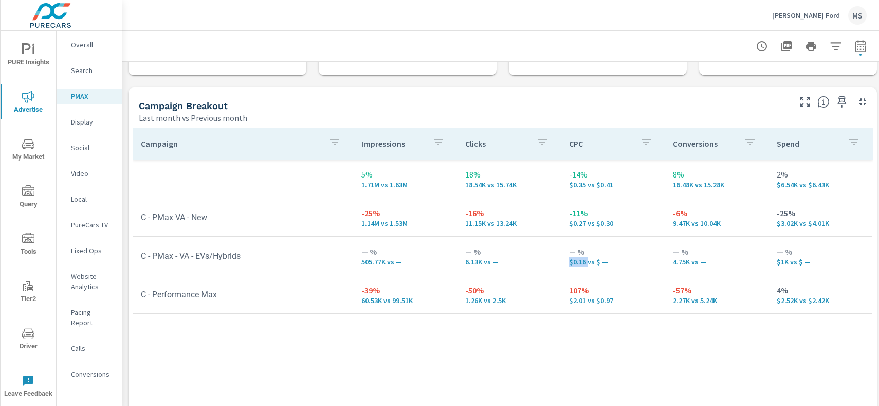
drag, startPoint x: 587, startPoint y: 262, endPoint x: 566, endPoint y: 261, distance: 21.1
click at [566, 261] on td "— % $0.16 vs $ —" at bounding box center [613, 255] width 104 height 37
click at [28, 333] on icon "nav menu" at bounding box center [28, 333] width 12 height 12
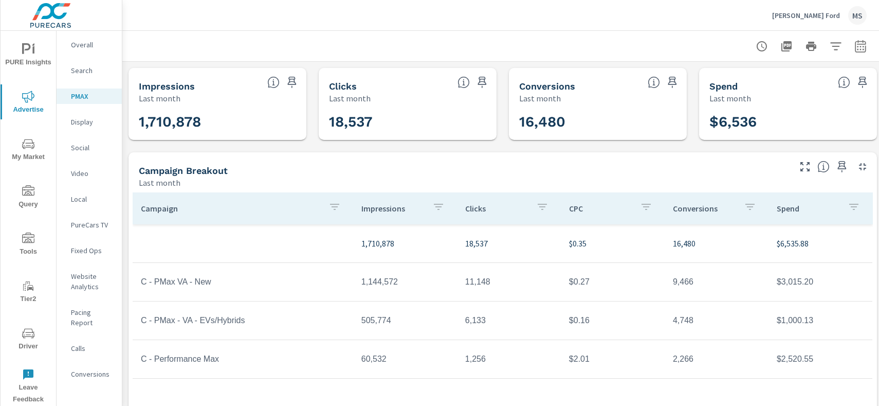
click at [858, 49] on icon "button" at bounding box center [860, 48] width 7 height 4
select select "Last month"
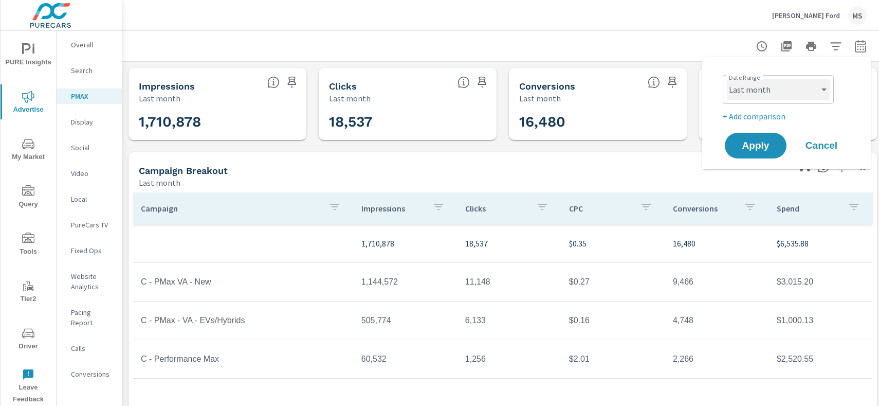
click at [750, 98] on select "Custom [DATE] Last week Last 7 days Last 14 days Last 30 days Last 45 days Last…" at bounding box center [778, 89] width 103 height 21
click at [767, 111] on p "+ Add comparison" at bounding box center [789, 116] width 132 height 12
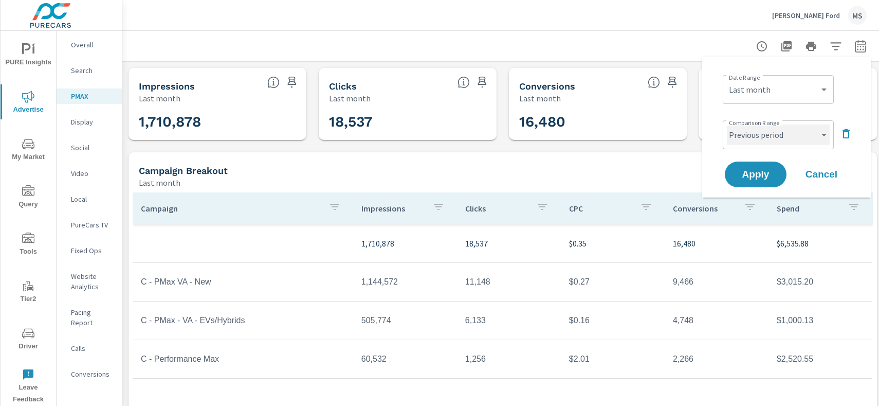
click at [760, 131] on select "Custom Previous period Previous month Previous year" at bounding box center [778, 134] width 103 height 21
click at [727, 124] on select "Custom Previous period Previous month Previous year" at bounding box center [778, 134] width 103 height 21
select select "Previous month"
click at [749, 173] on span "Apply" at bounding box center [756, 175] width 42 height 10
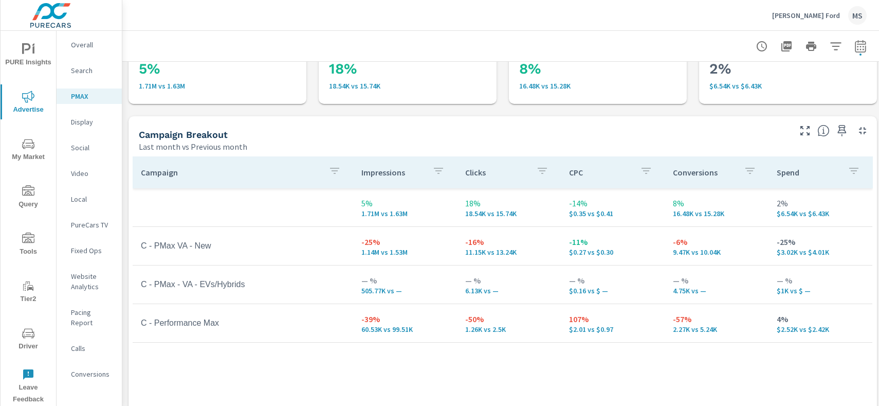
scroll to position [67, 0]
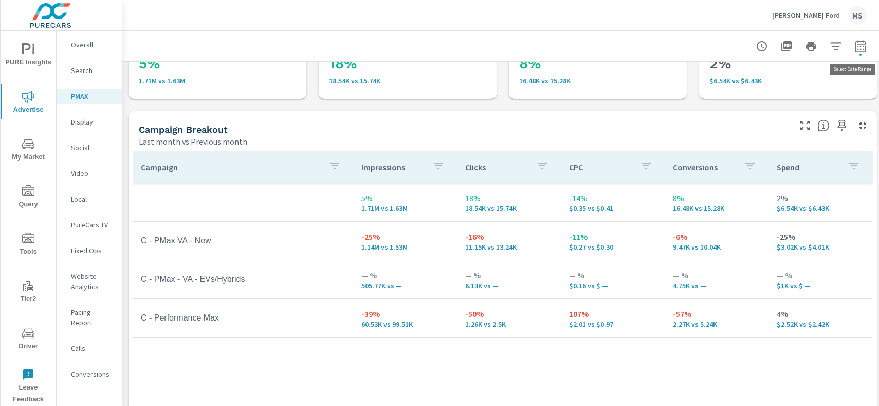
click at [856, 48] on icon "button" at bounding box center [861, 46] width 12 height 12
select select "Last month"
select select "Previous month"
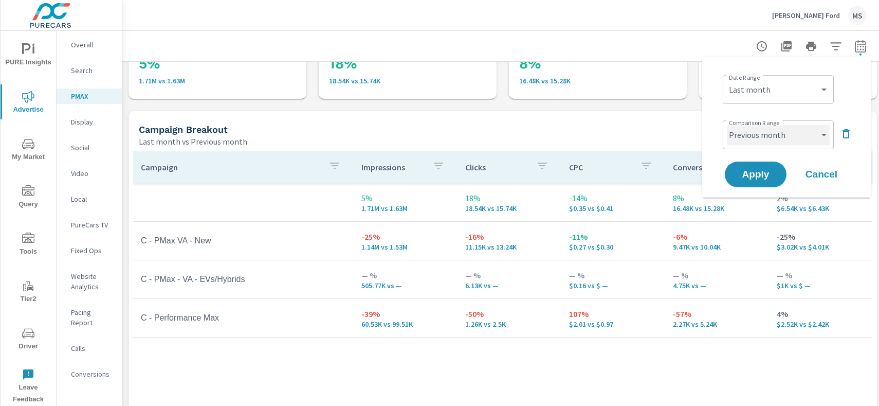
click at [754, 134] on select "Custom Previous period Previous month Previous year" at bounding box center [778, 134] width 103 height 21
click at [731, 99] on select "Custom Yesterday Last week Last 7 days Last 14 days Last 30 days Last 45 days L…" at bounding box center [778, 89] width 103 height 21
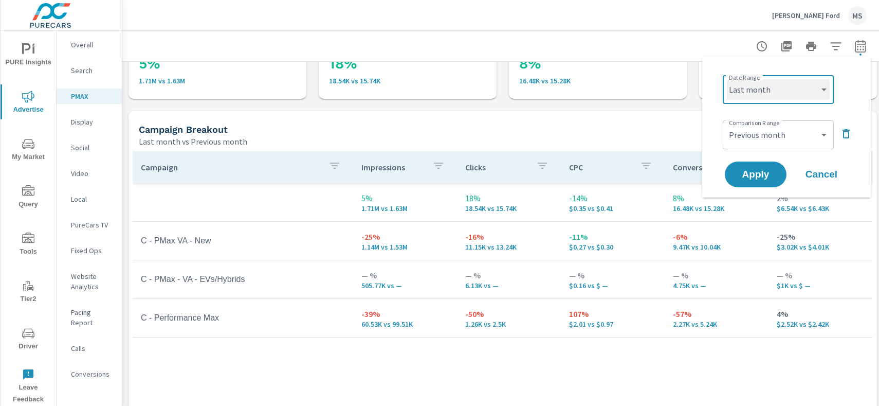
click at [727, 79] on select "Custom Yesterday Last week Last 7 days Last 14 days Last 30 days Last 45 days L…" at bounding box center [778, 89] width 103 height 21
select select "Month to date"
click at [753, 138] on select "Custom Previous period Previous month Previous year" at bounding box center [778, 134] width 103 height 21
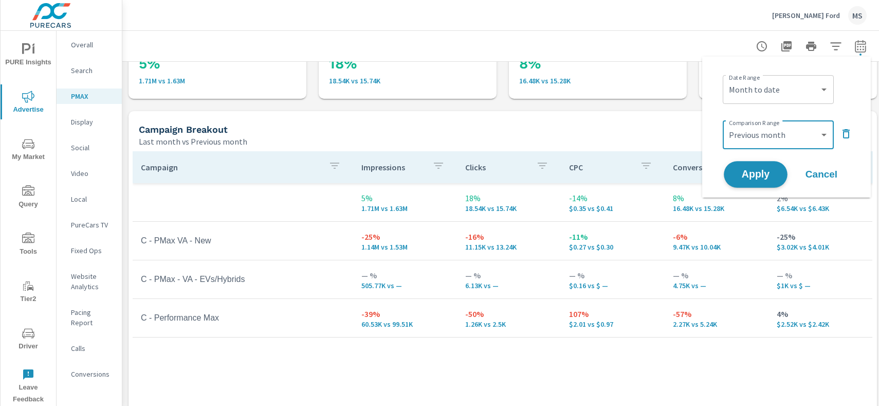
click at [742, 167] on button "Apply" at bounding box center [756, 174] width 64 height 27
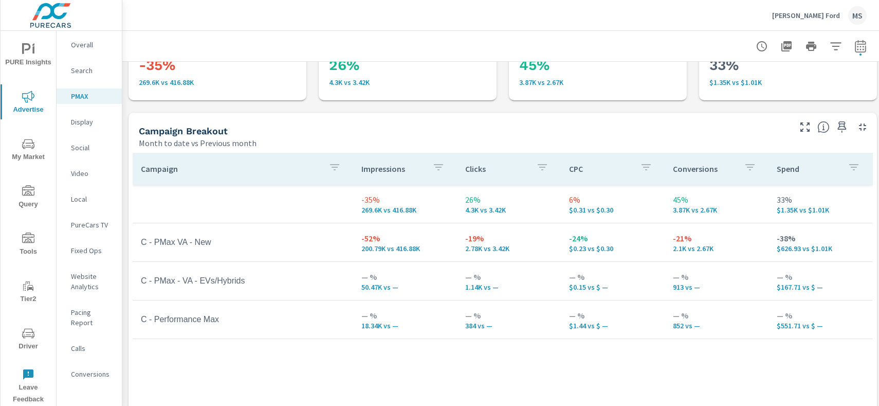
scroll to position [67, 0]
click at [404, 136] on div "Month to date vs Previous month" at bounding box center [464, 141] width 650 height 12
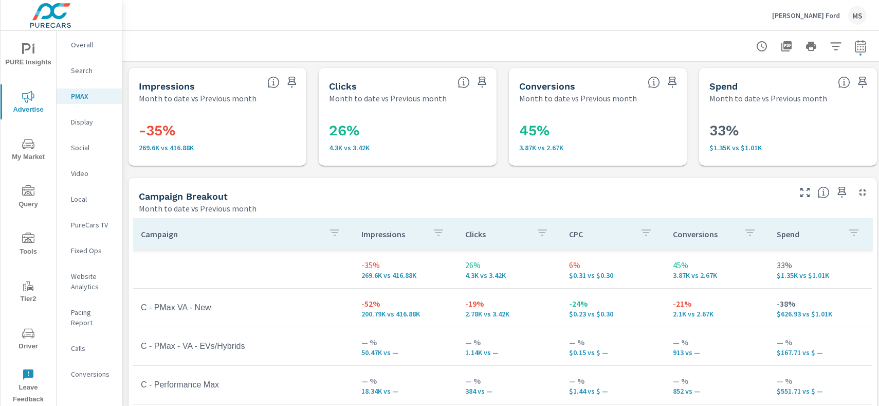
click at [260, 49] on div at bounding box center [503, 46] width 736 height 30
click at [859, 53] on button "button" at bounding box center [861, 46] width 21 height 21
select select "Month to date"
select select "Previous month"
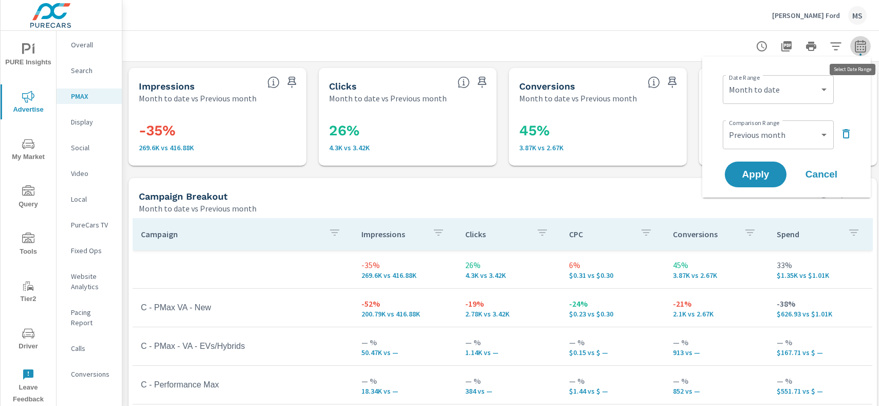
click at [858, 44] on icon "button" at bounding box center [860, 46] width 11 height 12
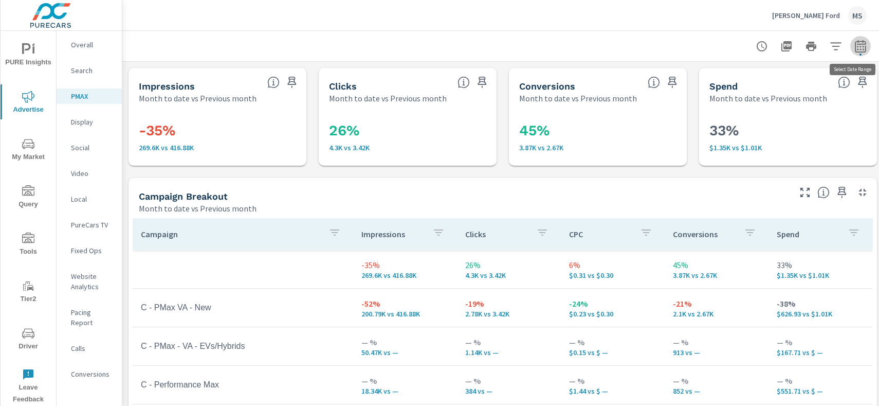
click at [860, 44] on icon "button" at bounding box center [860, 46] width 11 height 12
select select "Month to date"
select select "Previous month"
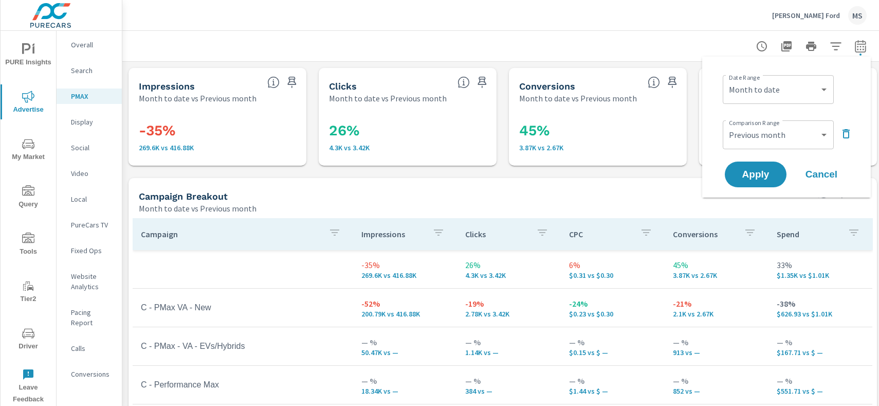
click at [524, 33] on div at bounding box center [503, 46] width 736 height 30
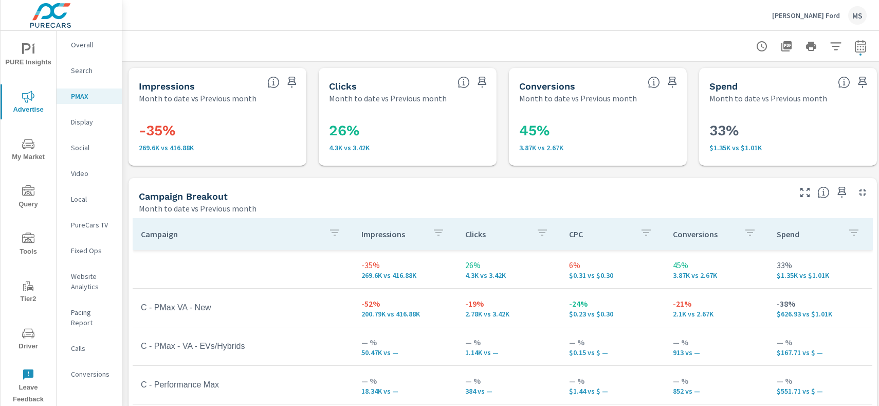
click at [94, 67] on p "Search" at bounding box center [92, 70] width 43 height 10
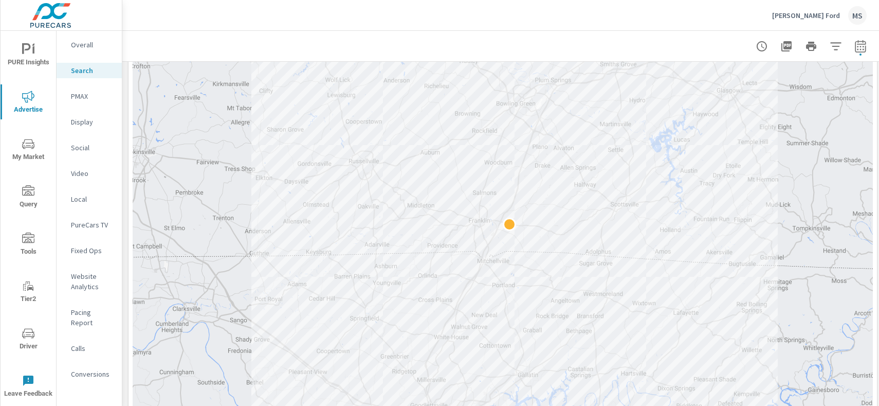
scroll to position [265, 0]
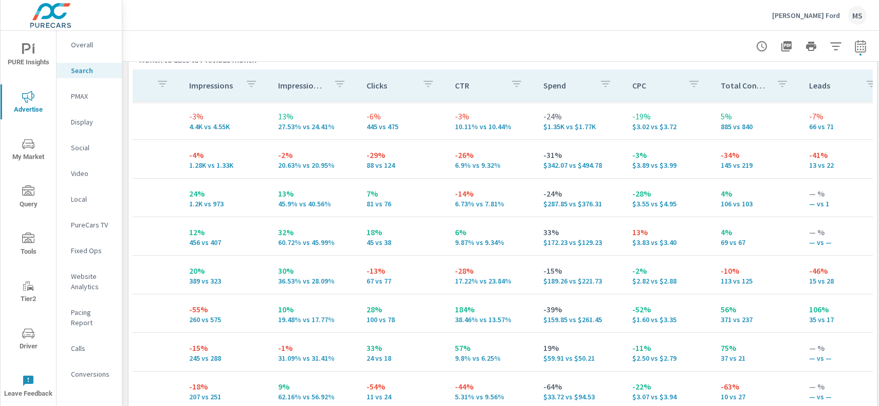
scroll to position [1025, 0]
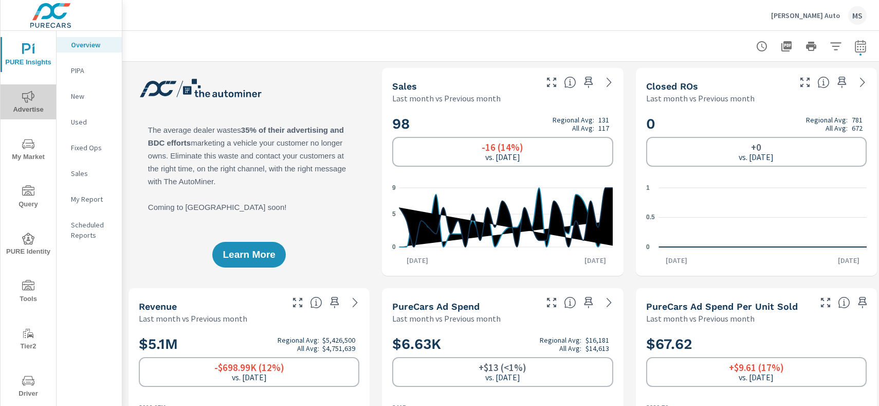
click at [29, 106] on span "Advertise" at bounding box center [28, 103] width 49 height 25
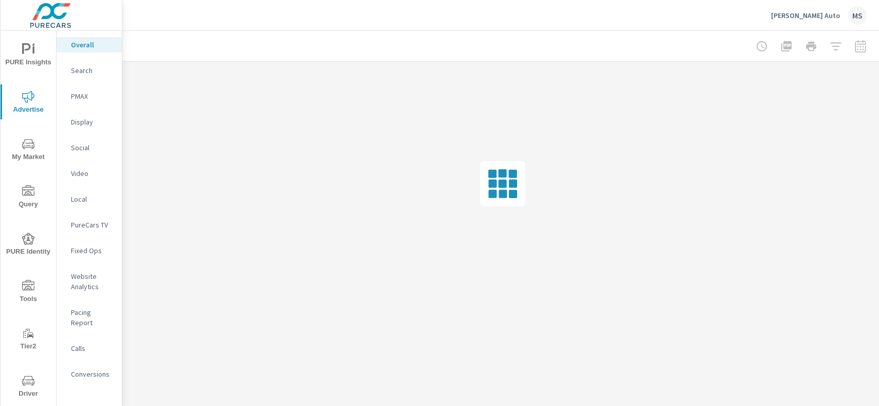
click at [87, 97] on p "PMAX" at bounding box center [92, 96] width 43 height 10
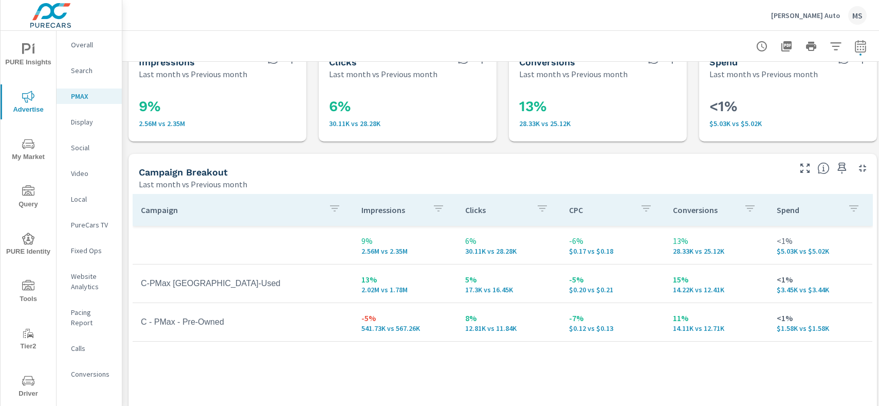
scroll to position [29, 0]
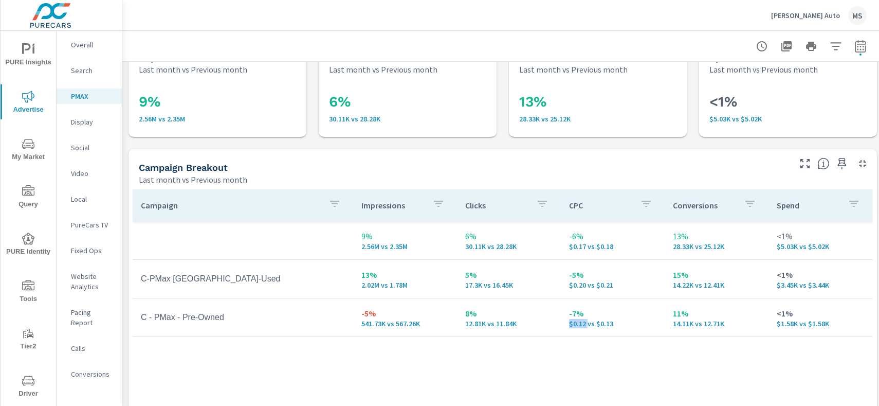
drag, startPoint x: 587, startPoint y: 325, endPoint x: 566, endPoint y: 322, distance: 21.2
click at [566, 322] on td "-7% $0.12 vs $0.13" at bounding box center [613, 317] width 104 height 37
click at [581, 347] on div "Campaign Impressions Clicks CPC Conversions Spend 9% 2.56M vs 2.35M 6% 30.11K v…" at bounding box center [503, 373] width 741 height 368
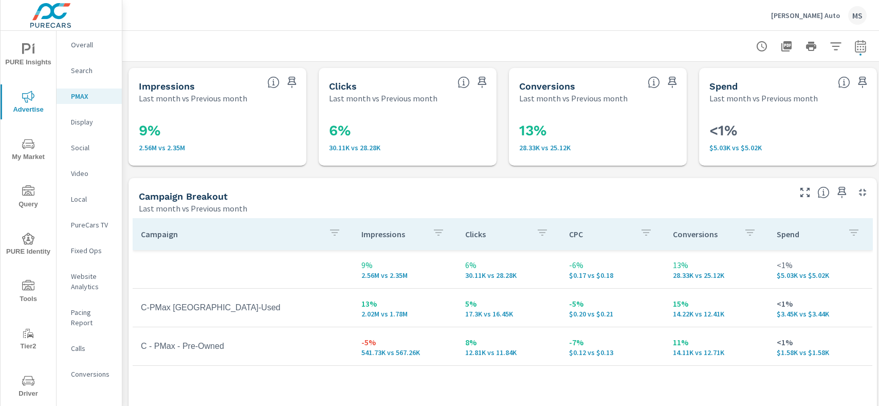
scroll to position [6, 0]
